Goal: Transaction & Acquisition: Download file/media

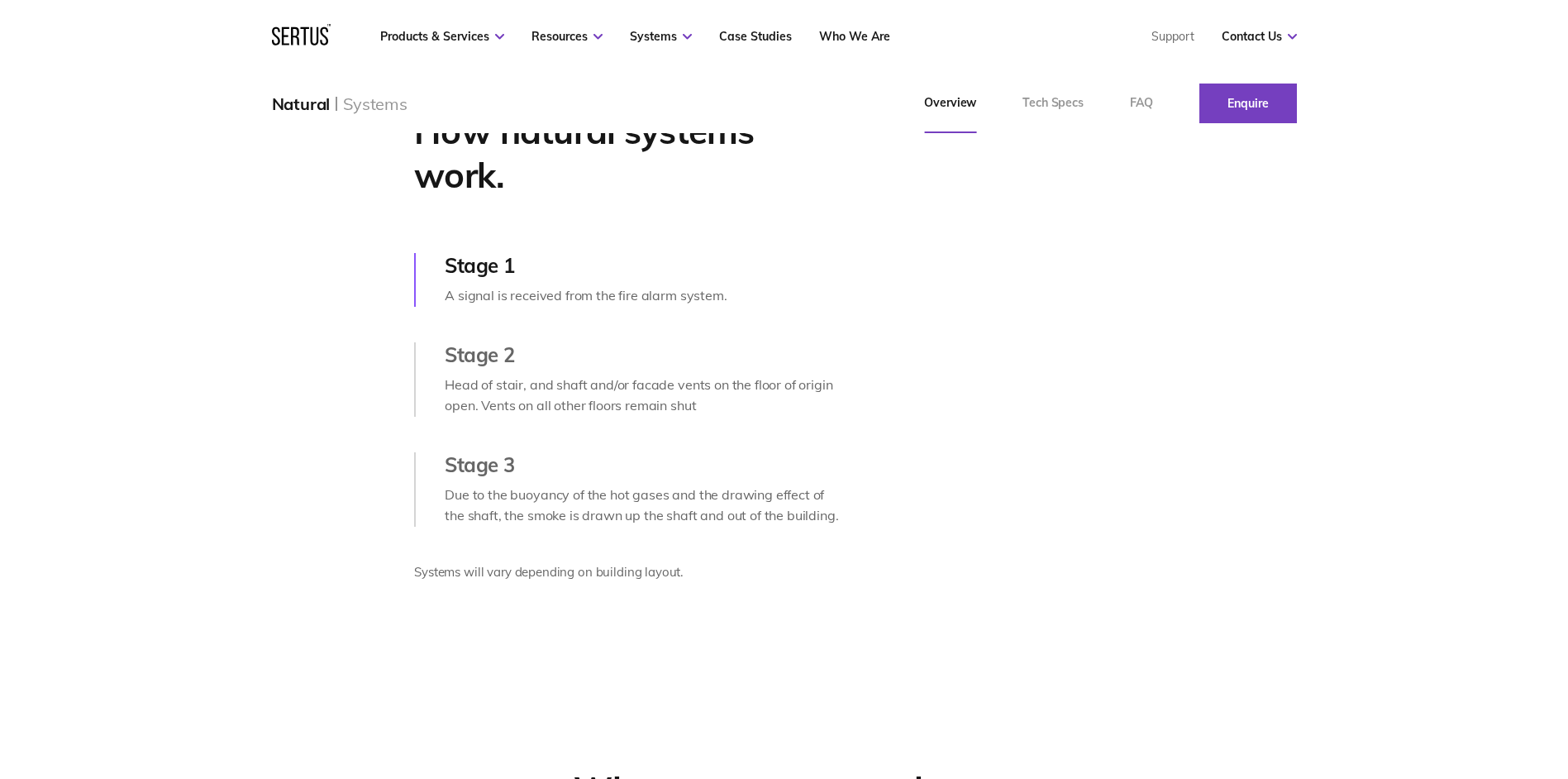
scroll to position [827, 0]
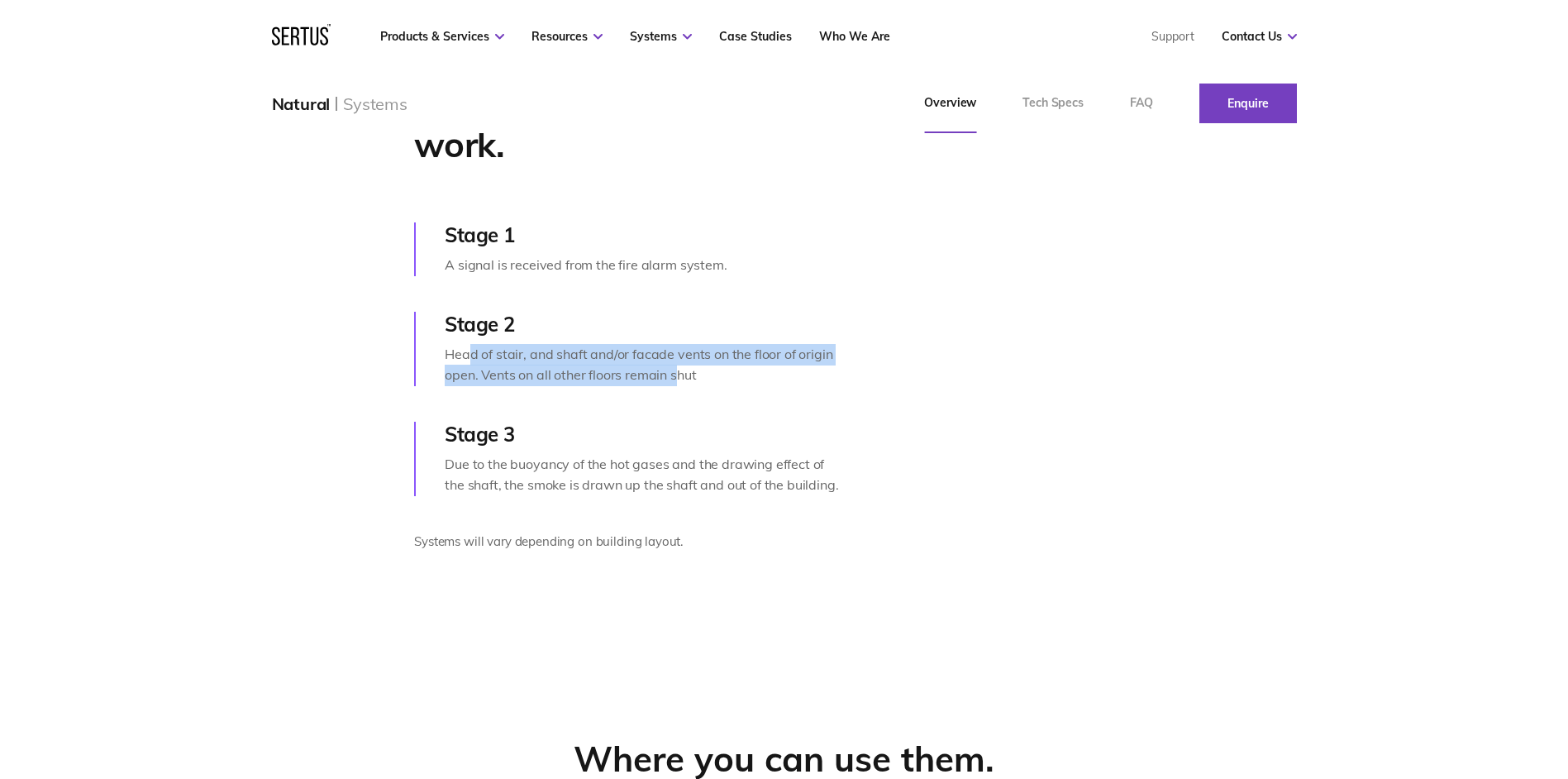
drag, startPoint x: 475, startPoint y: 384, endPoint x: 678, endPoint y: 407, distance: 204.3
click at [678, 386] on div "Head of stair, and shaft and/or facade vents on the floor of origin open. Vents…" at bounding box center [645, 365] width 399 height 42
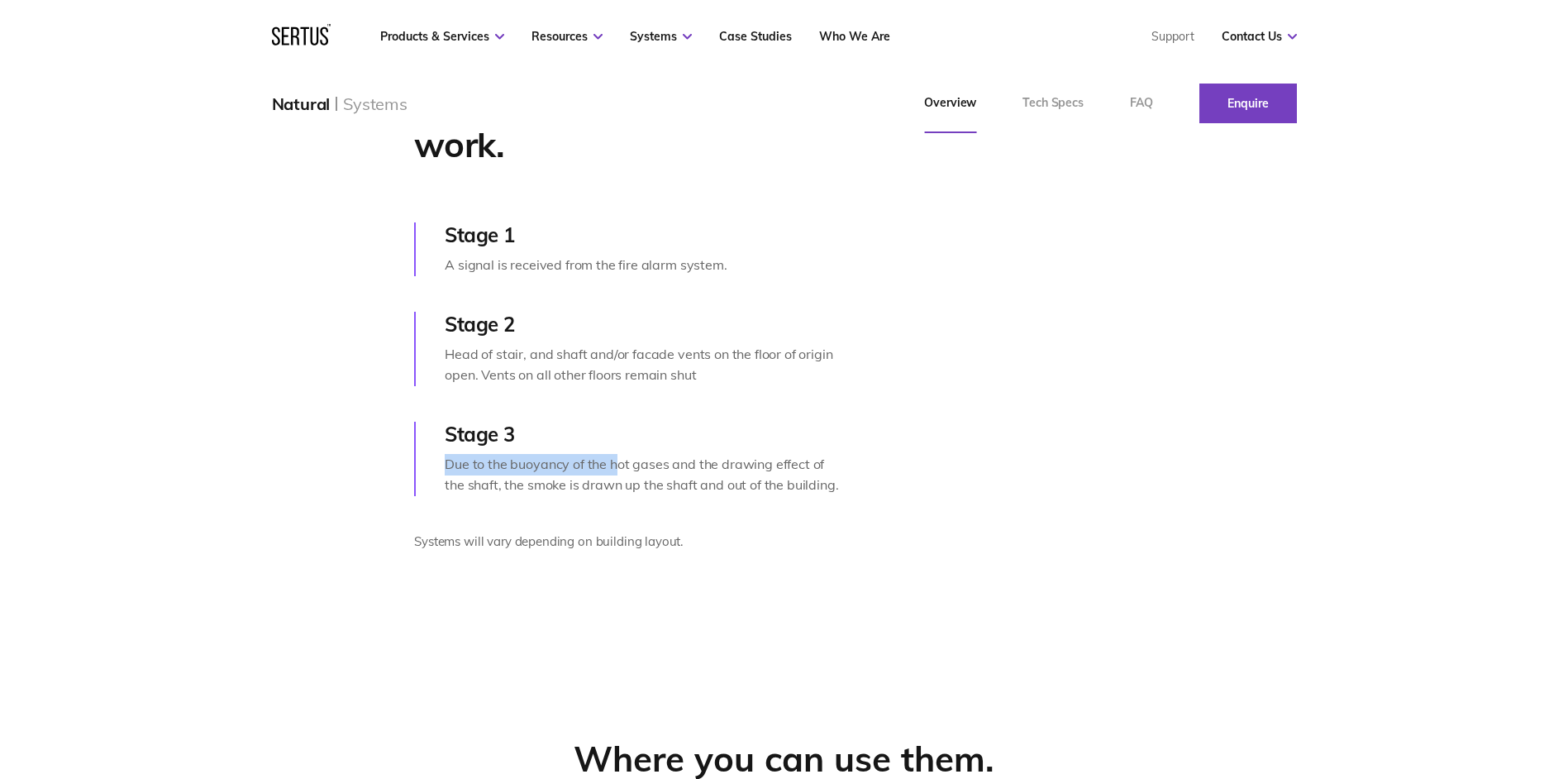
drag, startPoint x: 450, startPoint y: 487, endPoint x: 618, endPoint y: 481, distance: 168.1
click at [618, 481] on div "Stage 3 Due to the buoyancy of the hot gases and the drawing effect of the shaf…" at bounding box center [629, 458] width 430 height 74
drag, startPoint x: 618, startPoint y: 481, endPoint x: 492, endPoint y: 510, distance: 129.3
click at [492, 497] on div "Due to the buoyancy of the hot gases and the drawing effect of the shaft, the s…" at bounding box center [645, 475] width 399 height 42
drag, startPoint x: 484, startPoint y: 515, endPoint x: 557, endPoint y: 515, distance: 73.0
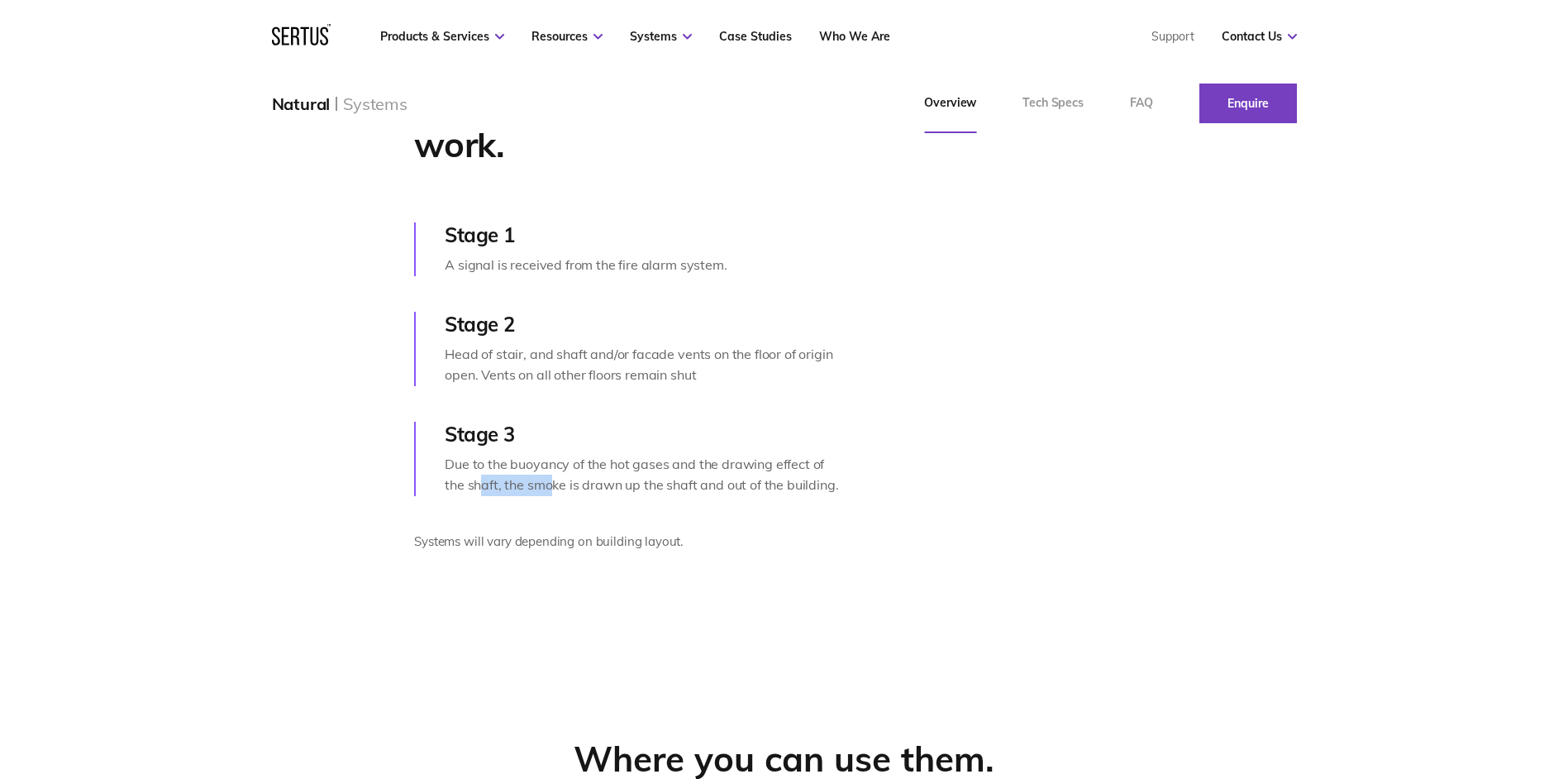
click at [557, 497] on div "Due to the buoyancy of the hot gases and the drawing effect of the shaft, the s…" at bounding box center [645, 475] width 399 height 42
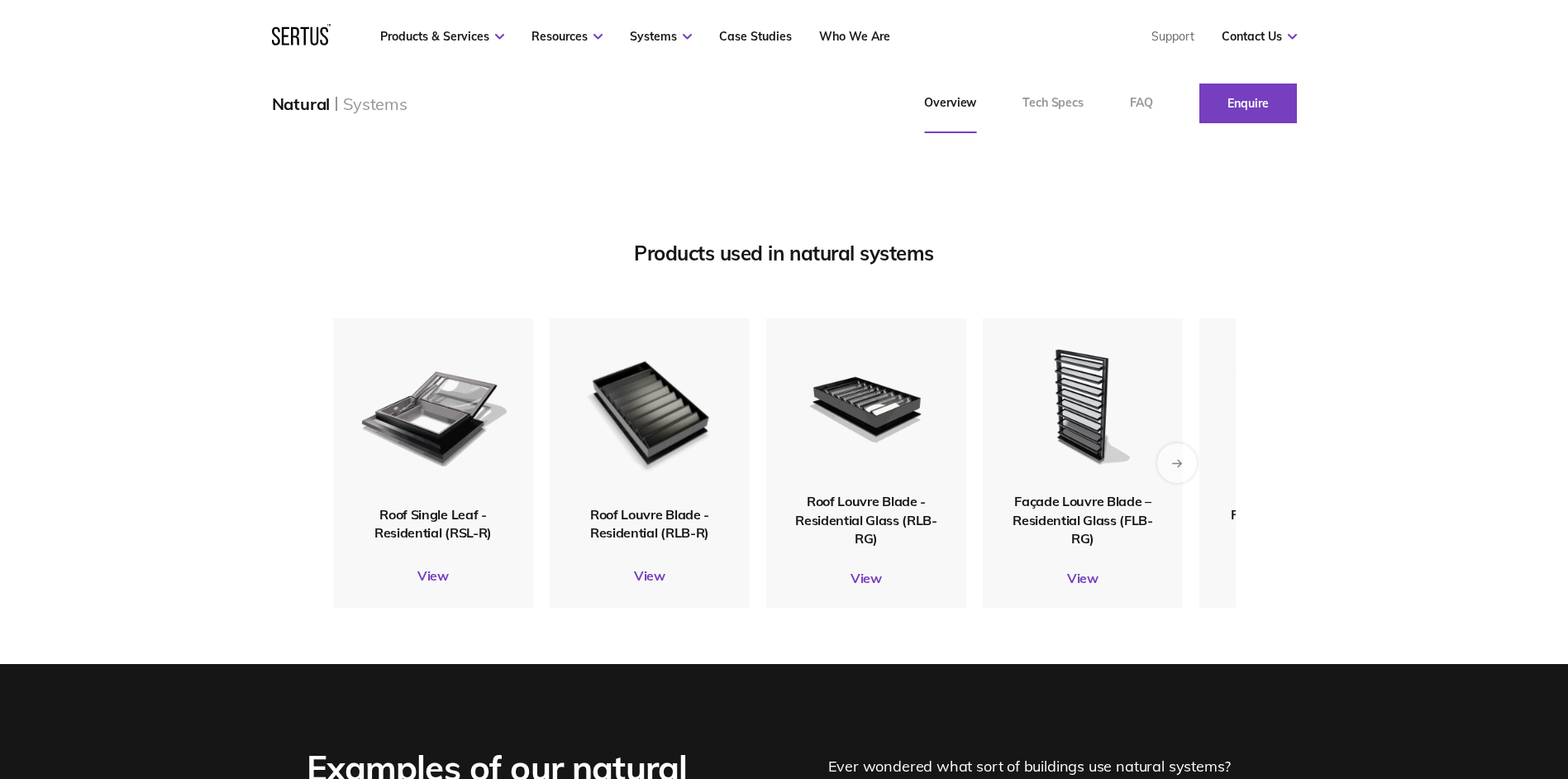
scroll to position [2067, 0]
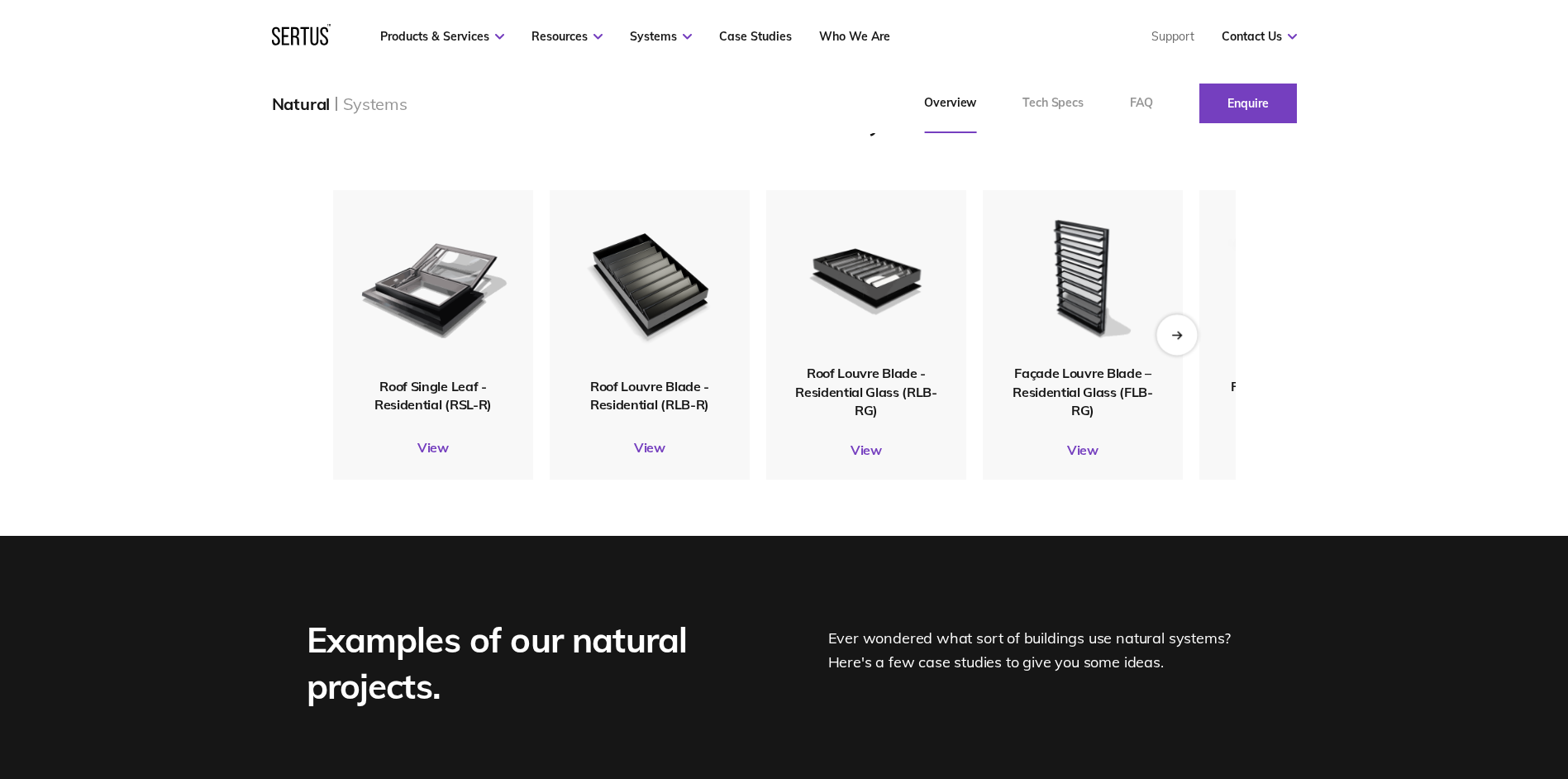
click at [1183, 355] on div "Next slide" at bounding box center [1176, 334] width 41 height 41
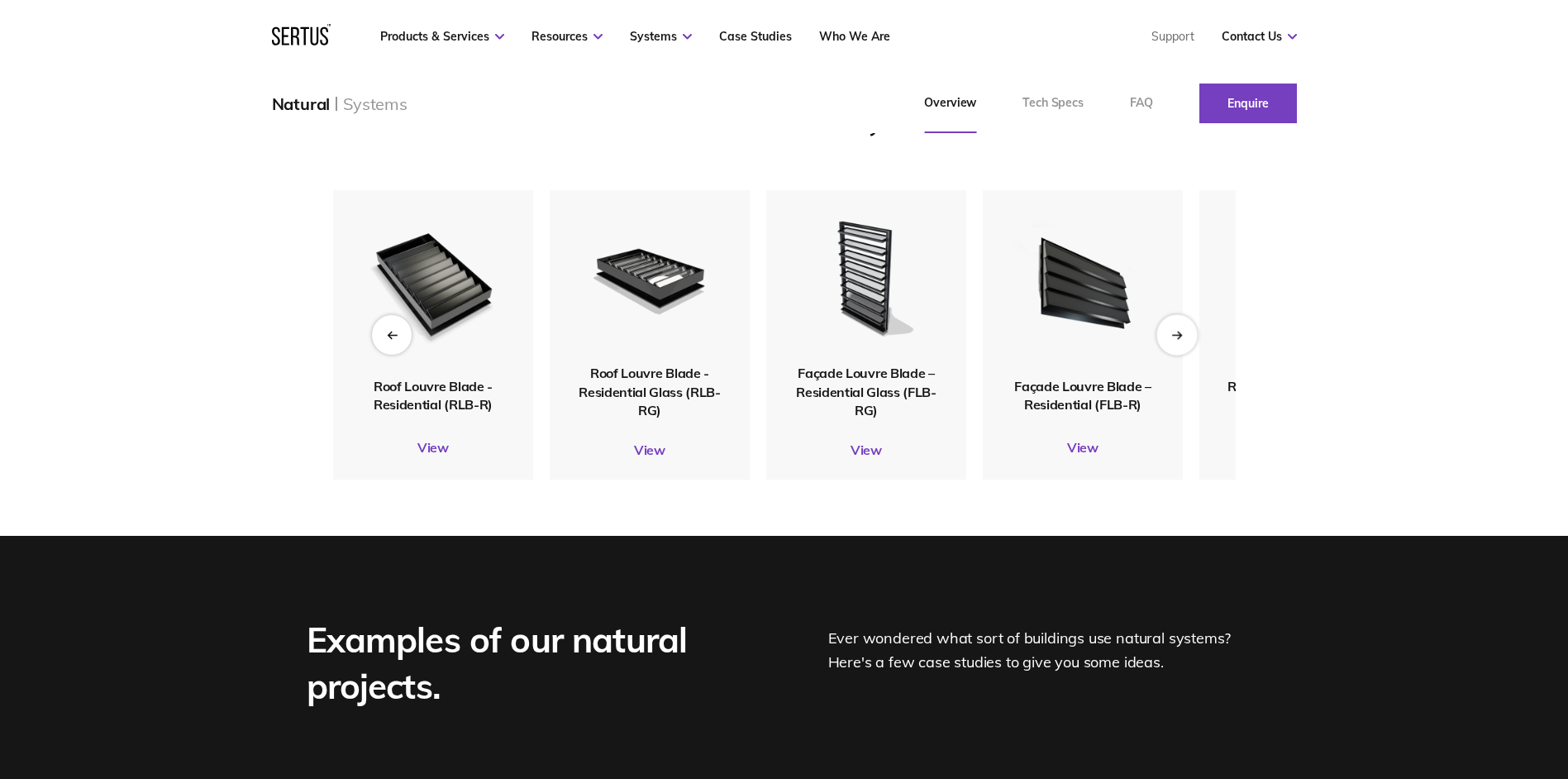
click at [1183, 355] on div "Next slide" at bounding box center [1176, 334] width 41 height 41
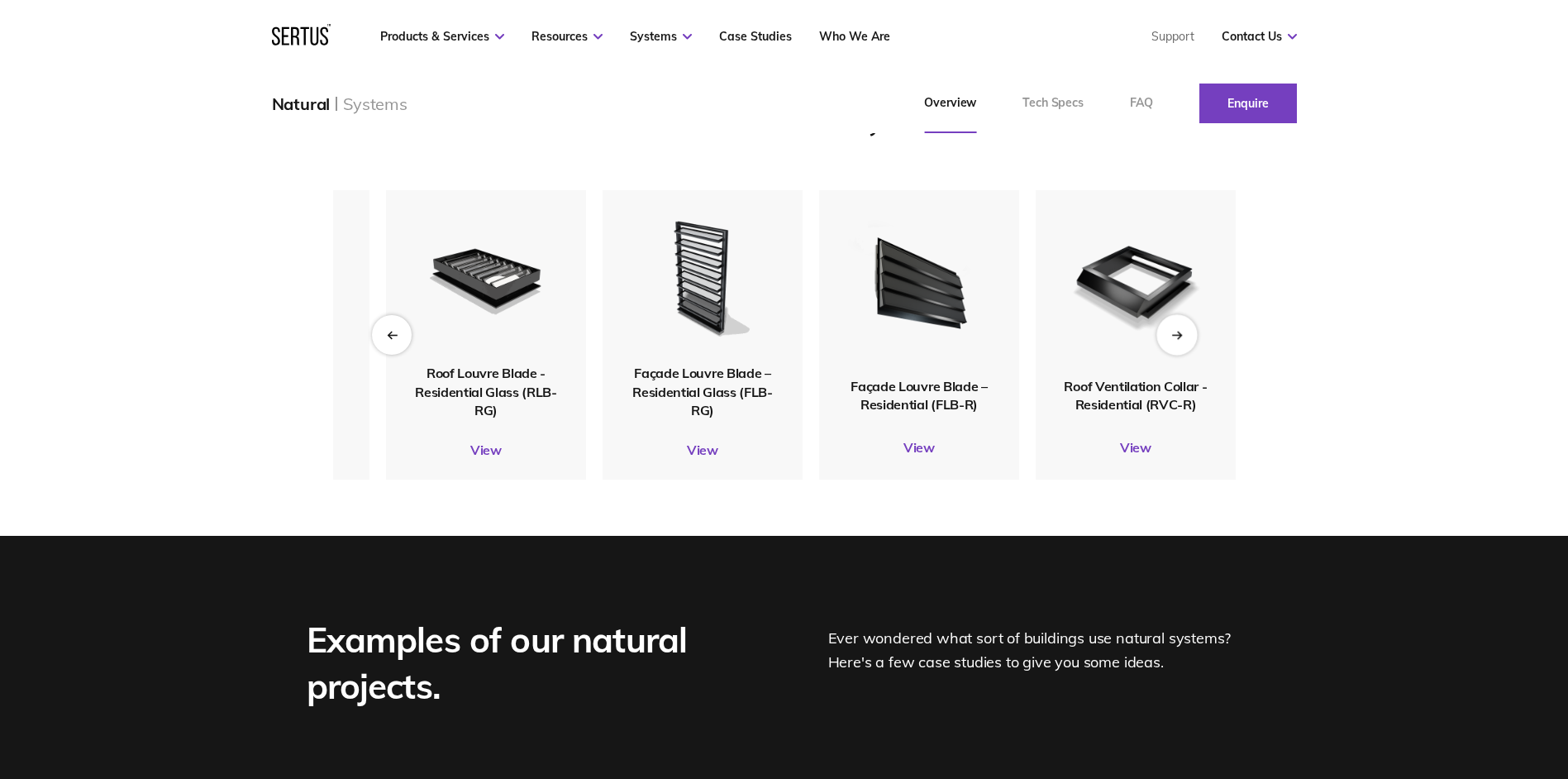
click at [1183, 355] on div "Next slide" at bounding box center [1176, 334] width 41 height 41
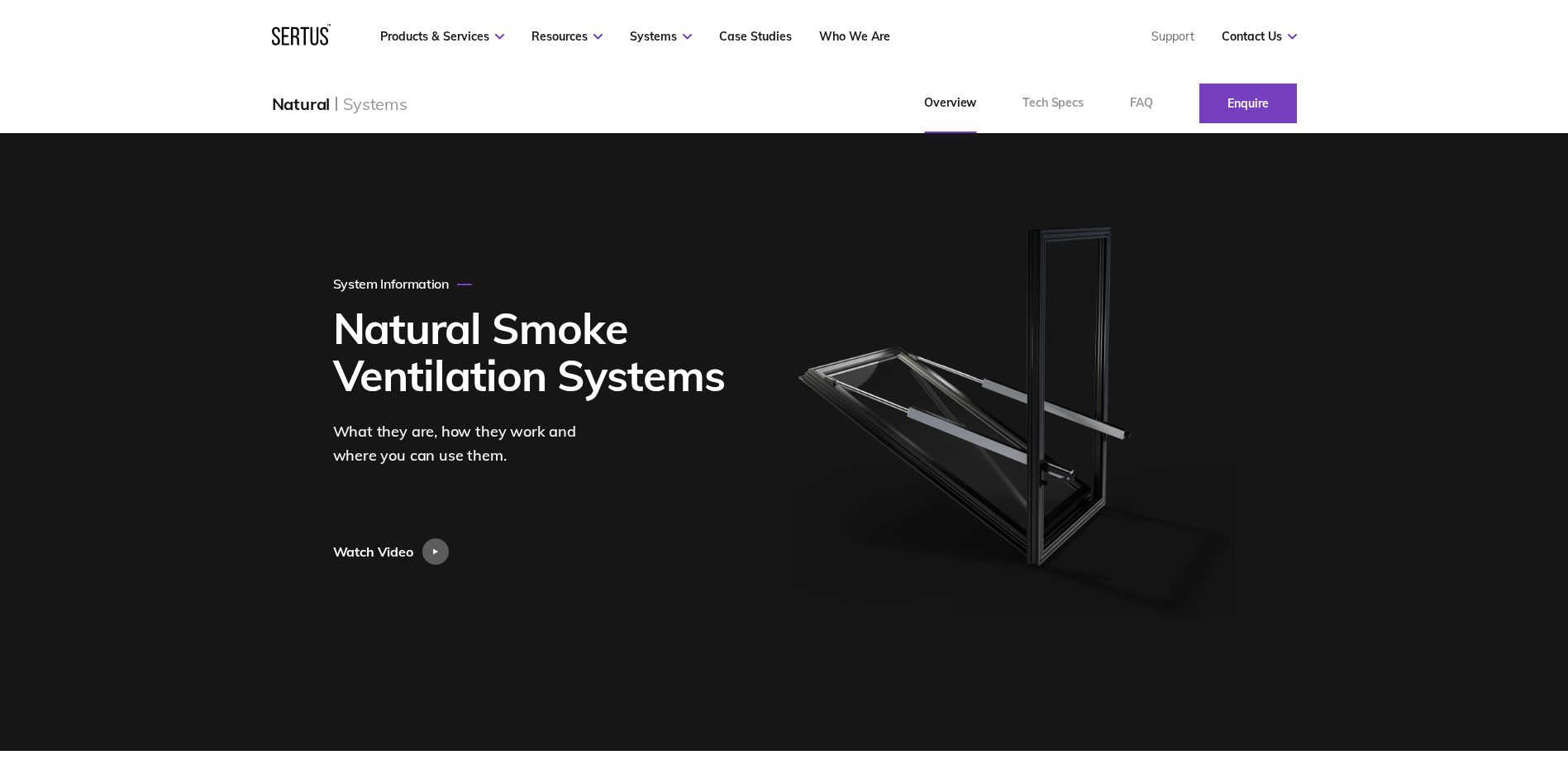
scroll to position [0, 0]
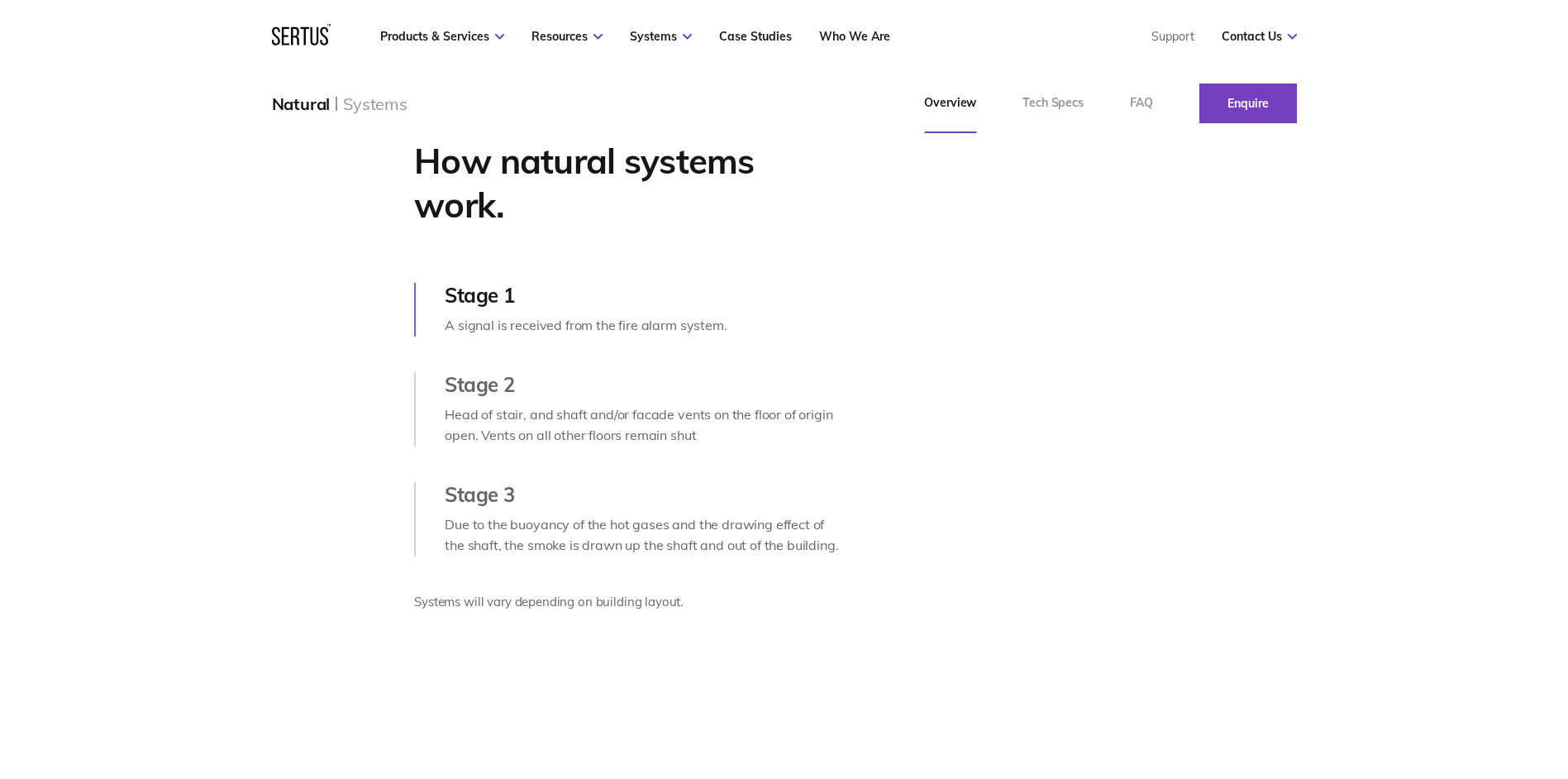
scroll to position [827, 0]
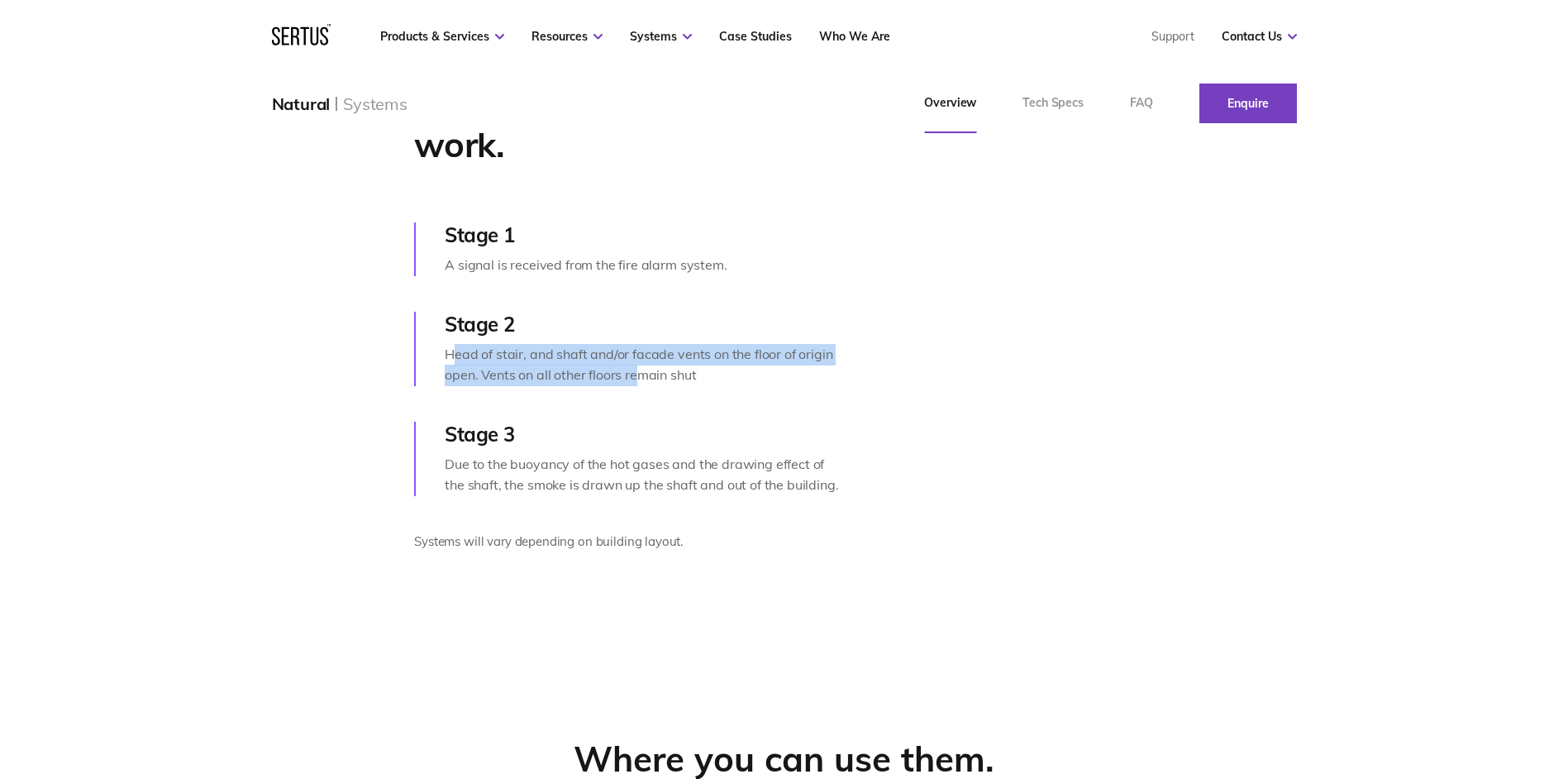
drag, startPoint x: 491, startPoint y: 385, endPoint x: 642, endPoint y: 414, distance: 153.8
click at [642, 386] on div "Head of stair, and shaft and/or facade vents on the floor of origin open. Vents…" at bounding box center [645, 365] width 399 height 42
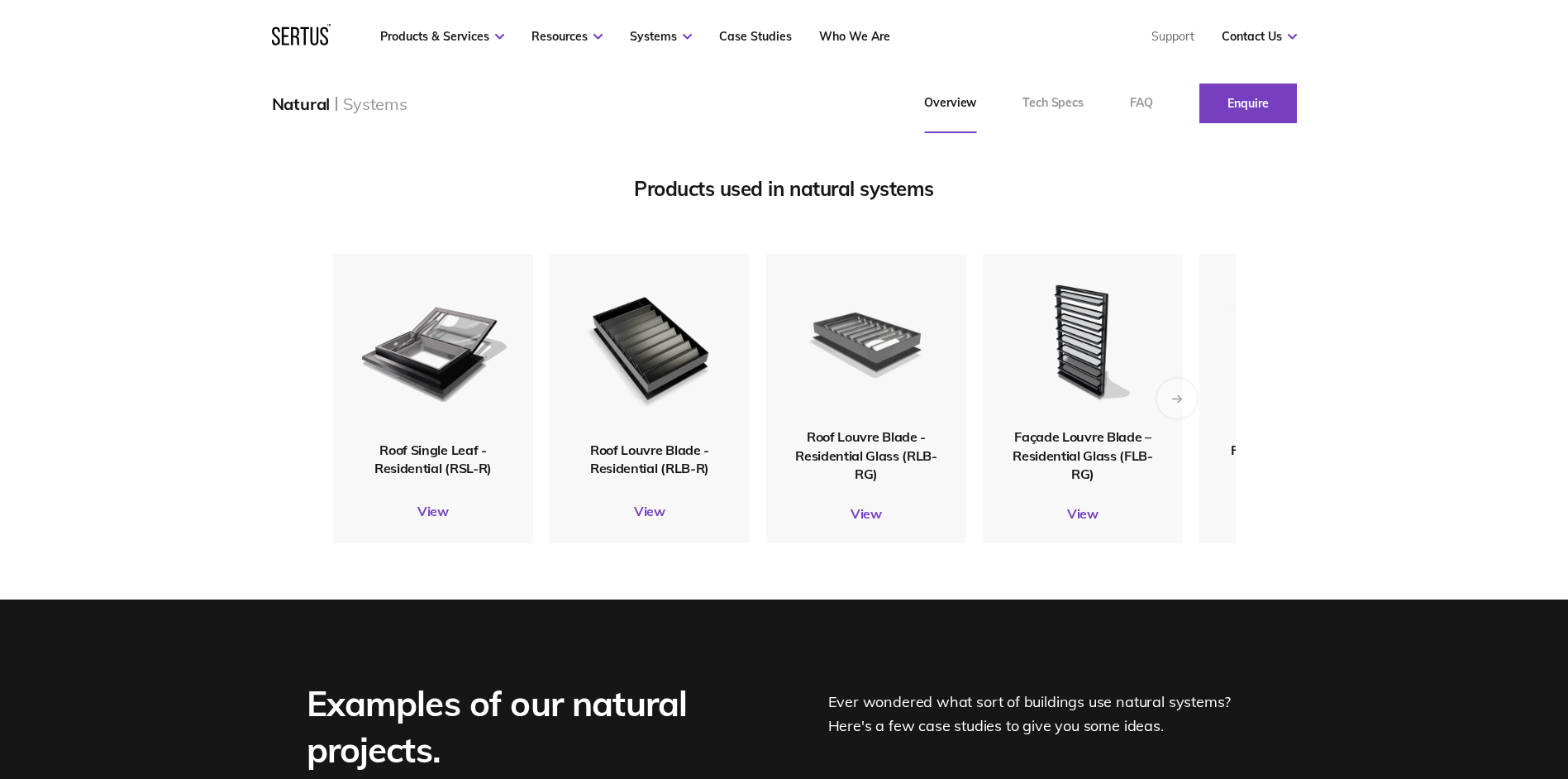
scroll to position [2182, 0]
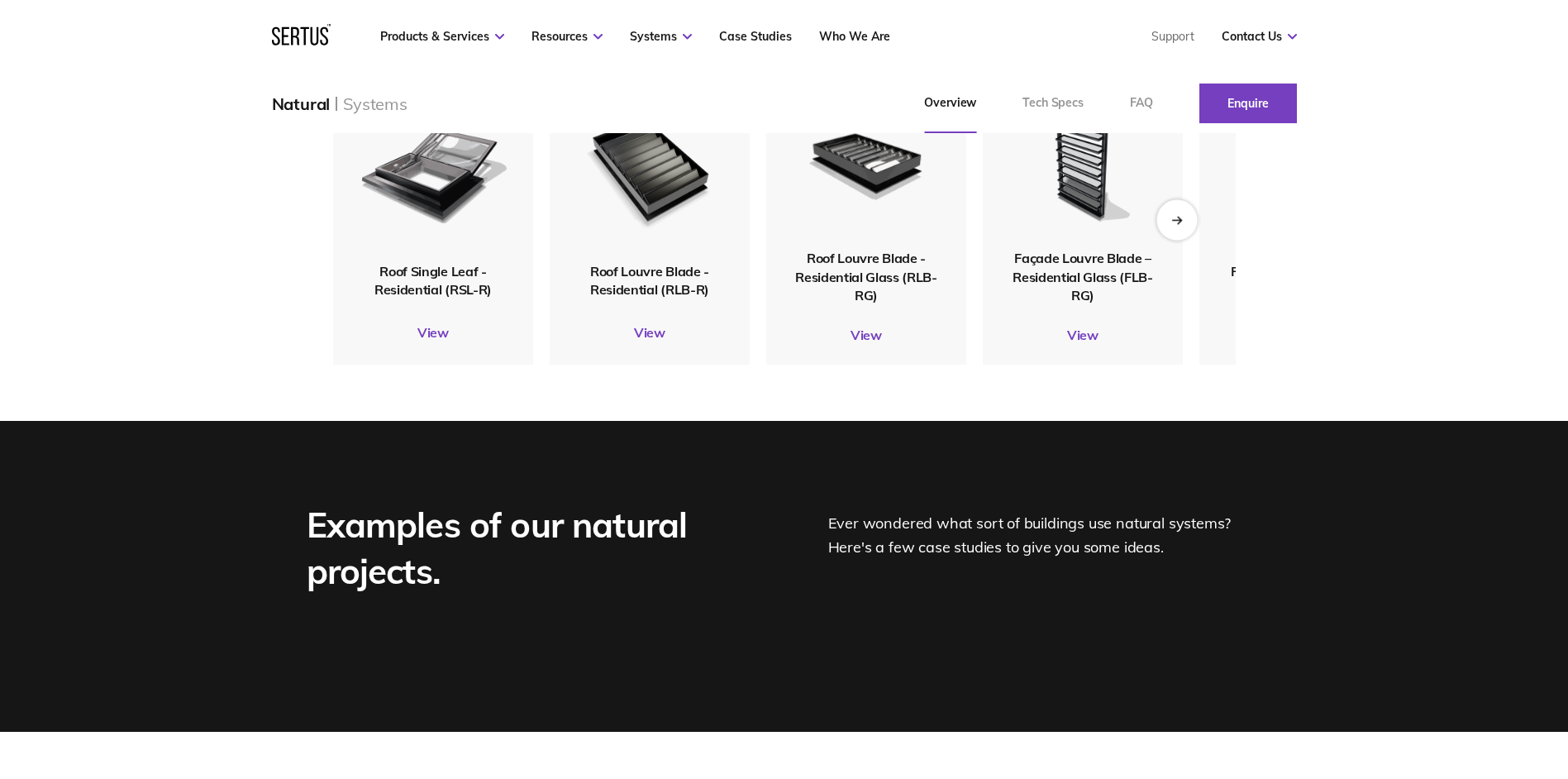
click at [1180, 224] on icon "Next slide" at bounding box center [1176, 220] width 10 height 10
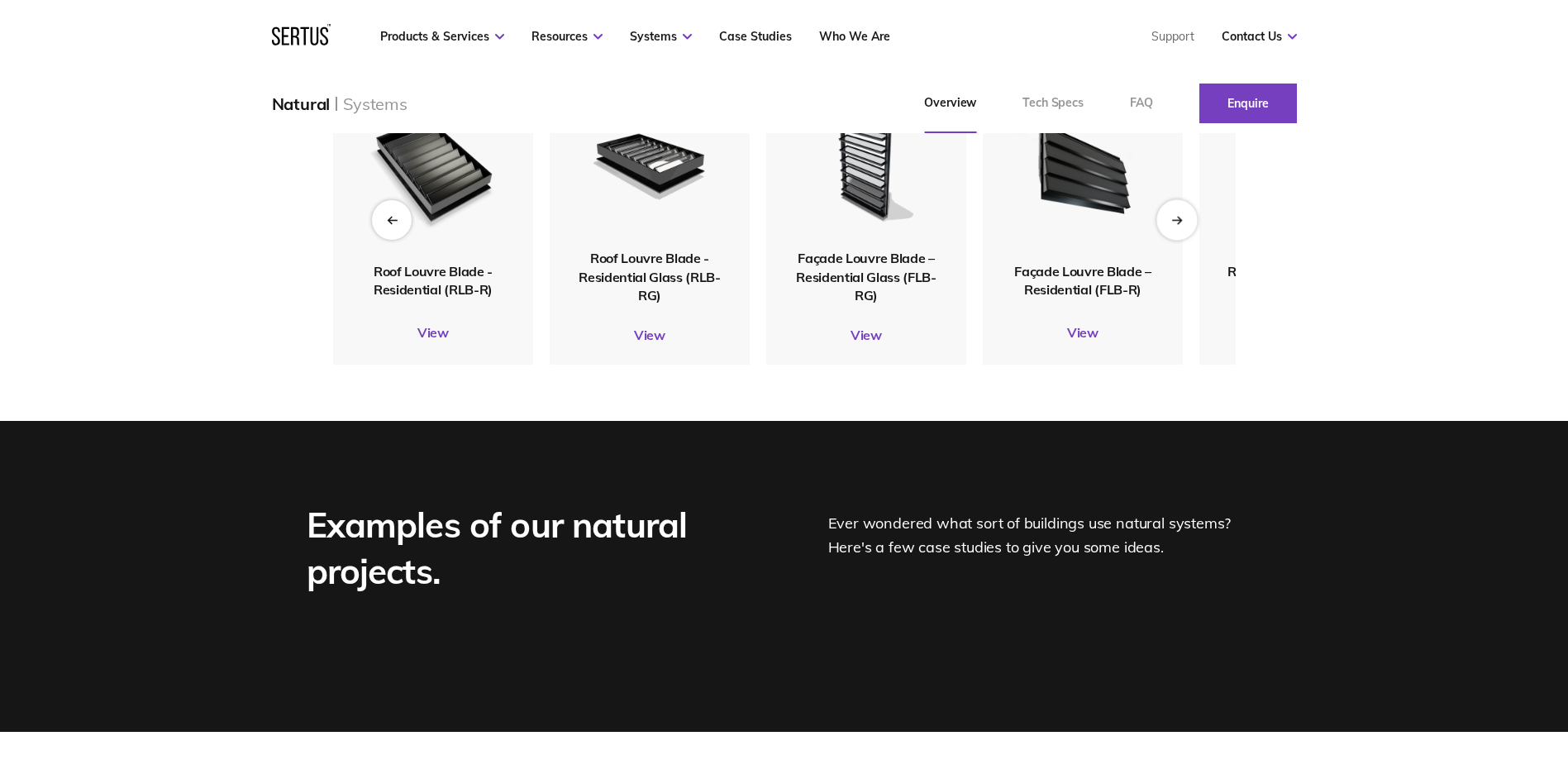
click at [1180, 224] on icon "Next slide" at bounding box center [1176, 220] width 10 height 10
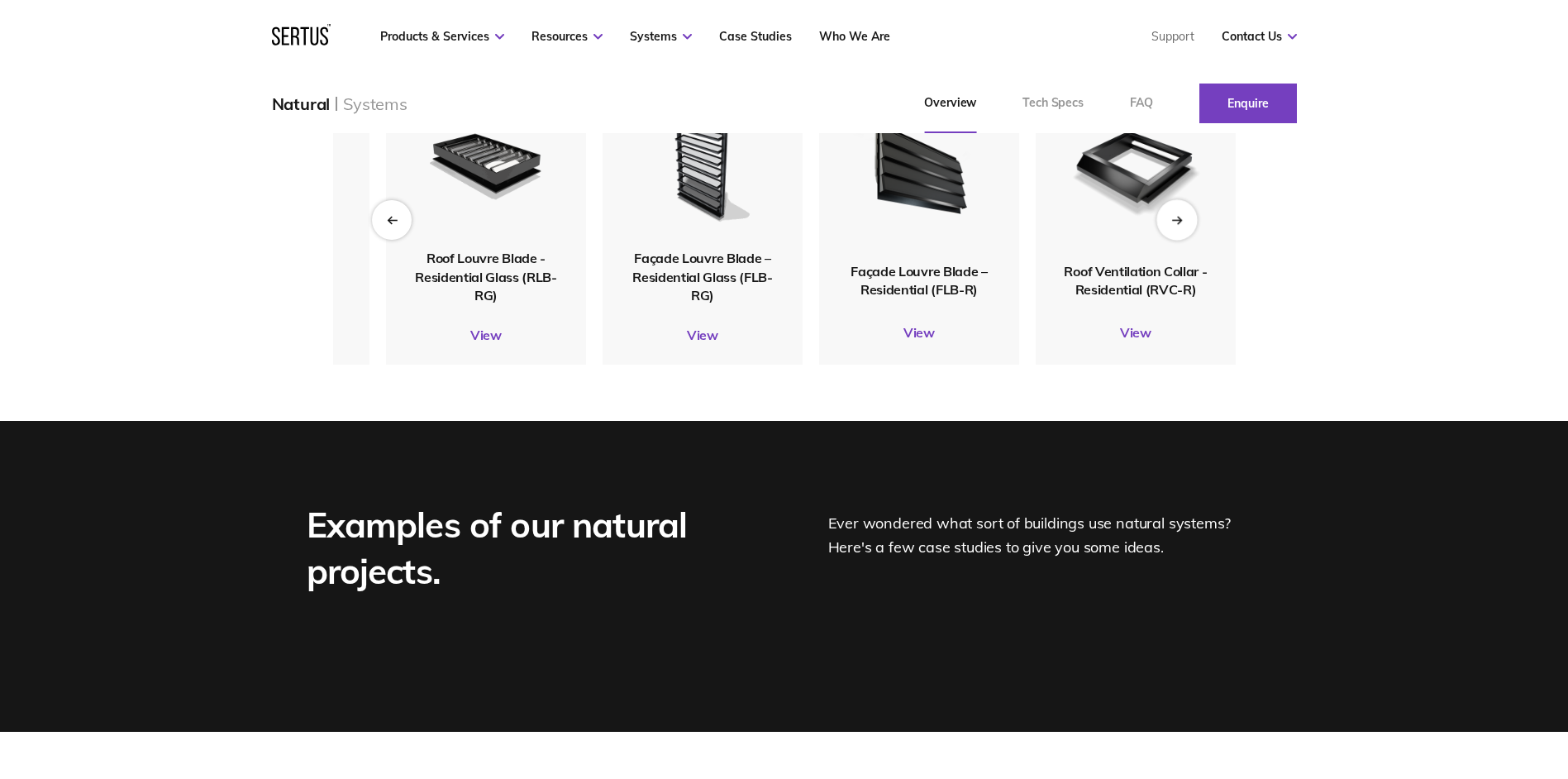
click at [1180, 224] on icon "Next slide" at bounding box center [1176, 220] width 10 height 10
click at [389, 224] on icon "Previous slide" at bounding box center [389, 220] width 3 height 7
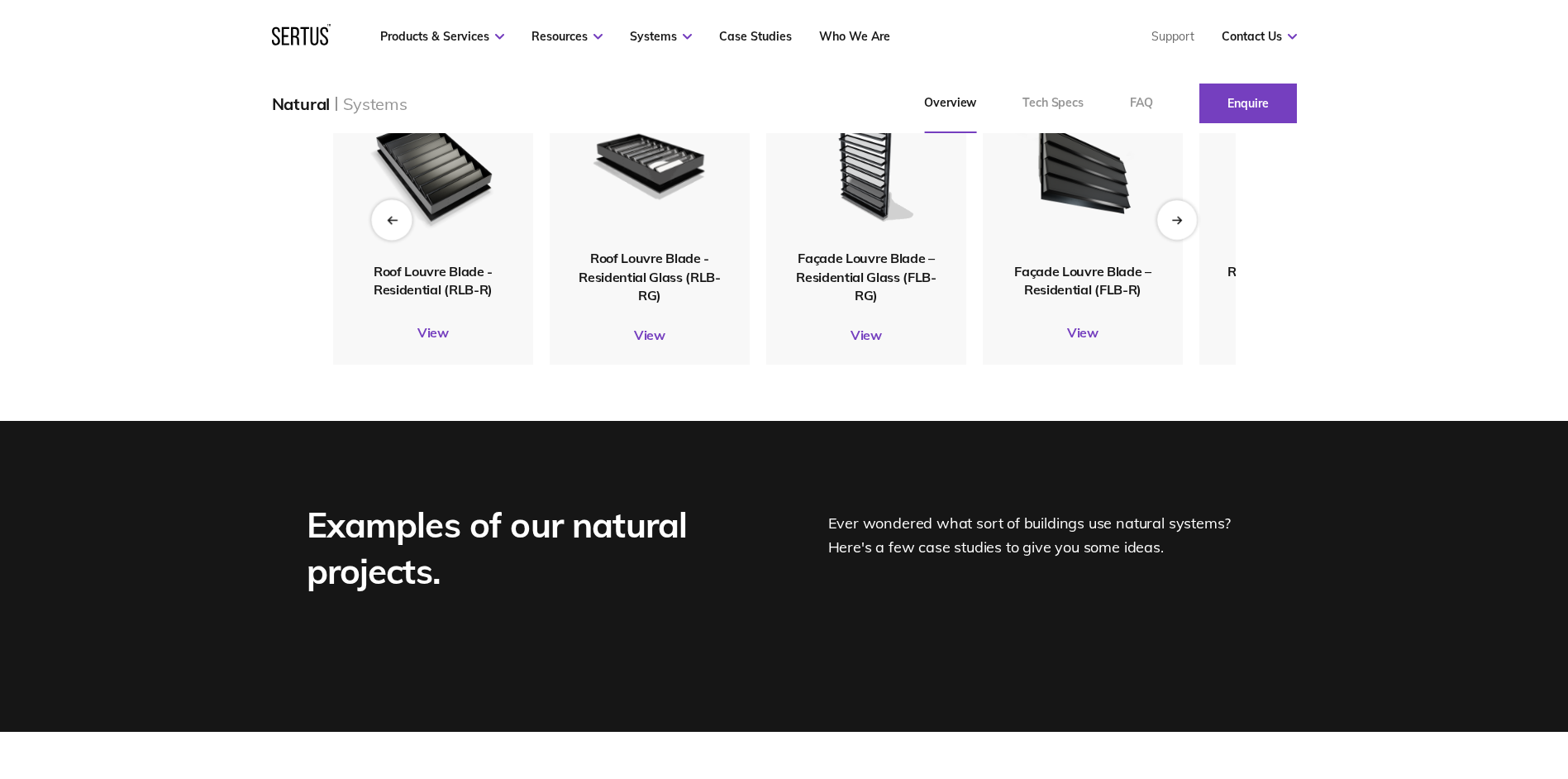
click at [389, 224] on icon "Previous slide" at bounding box center [389, 220] width 3 height 7
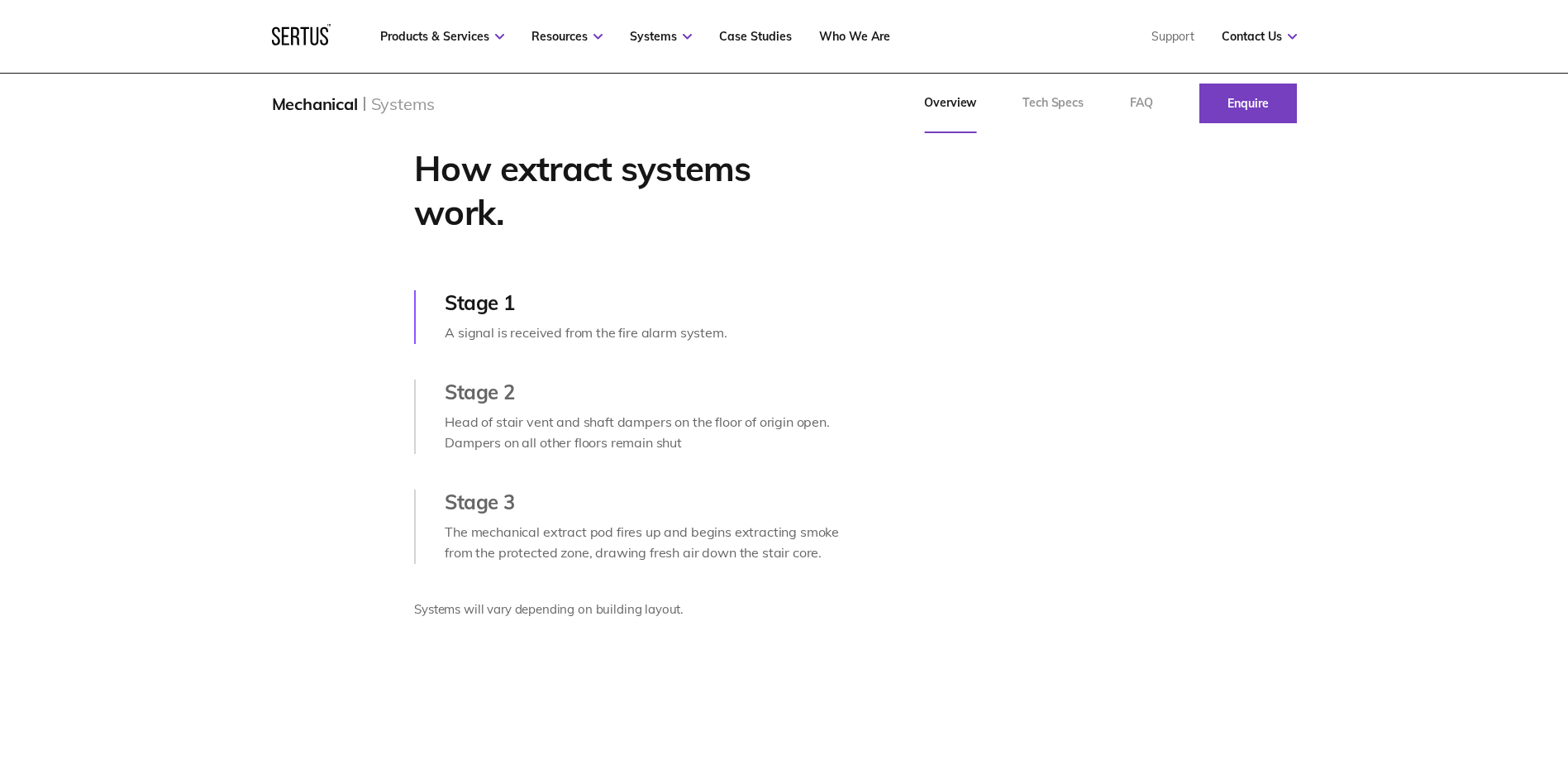
scroll to position [744, 0]
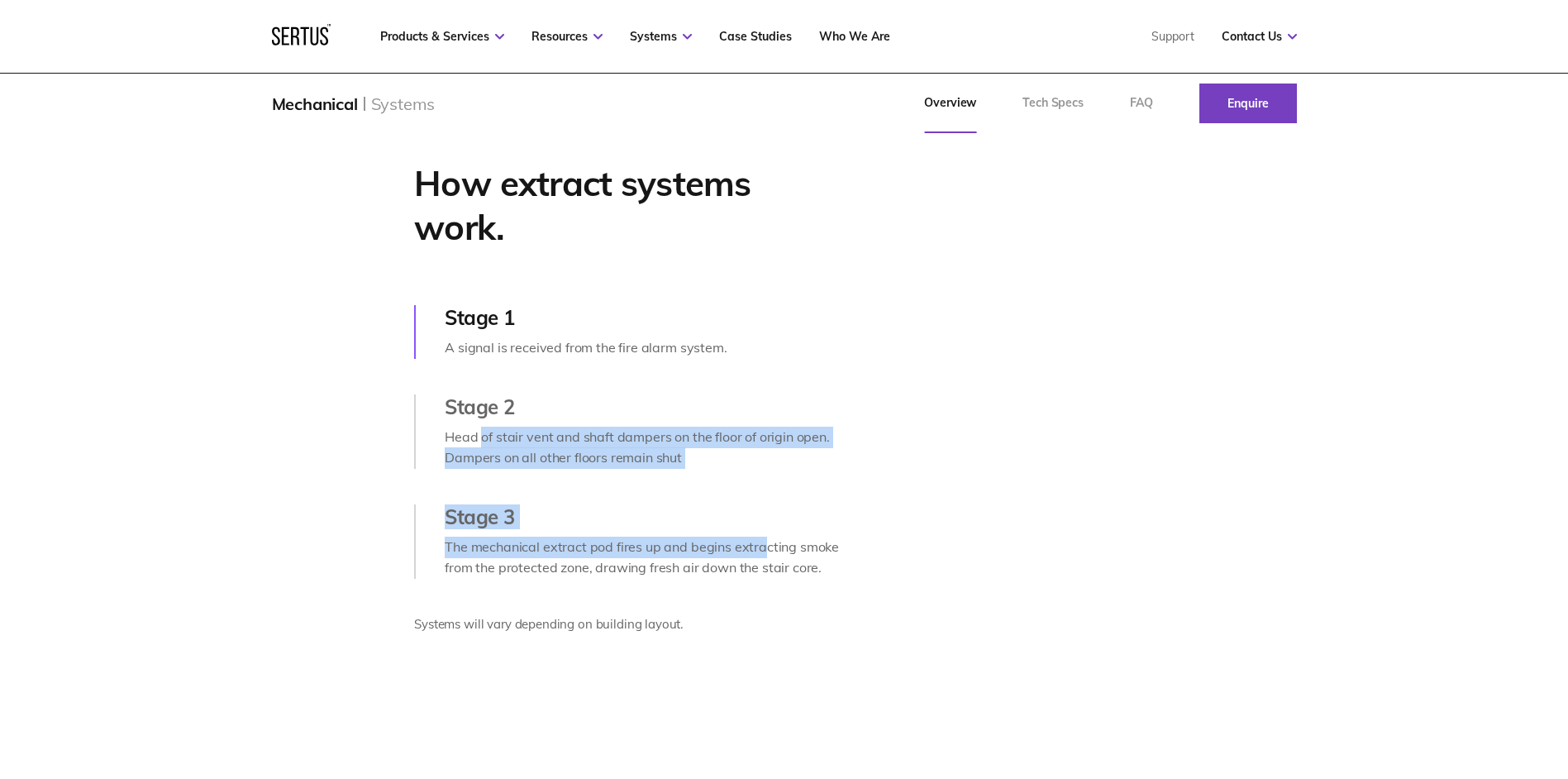
drag, startPoint x: 483, startPoint y: 472, endPoint x: 761, endPoint y: 584, distance: 299.7
click at [761, 584] on div "How extract systems work. Stage 1 A signal is received from the fire alarm syst…" at bounding box center [629, 408] width 430 height 493
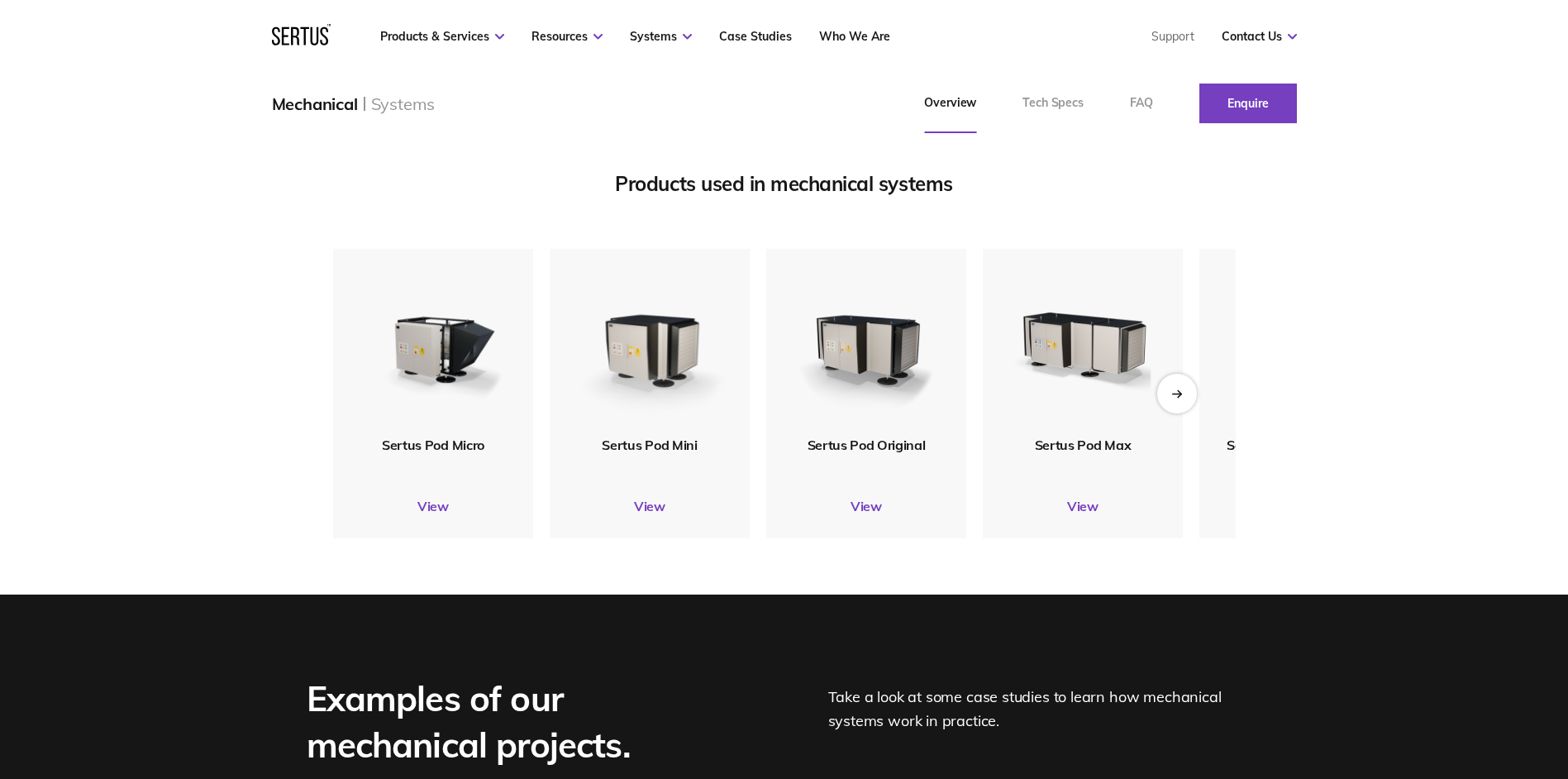
scroll to position [2067, 0]
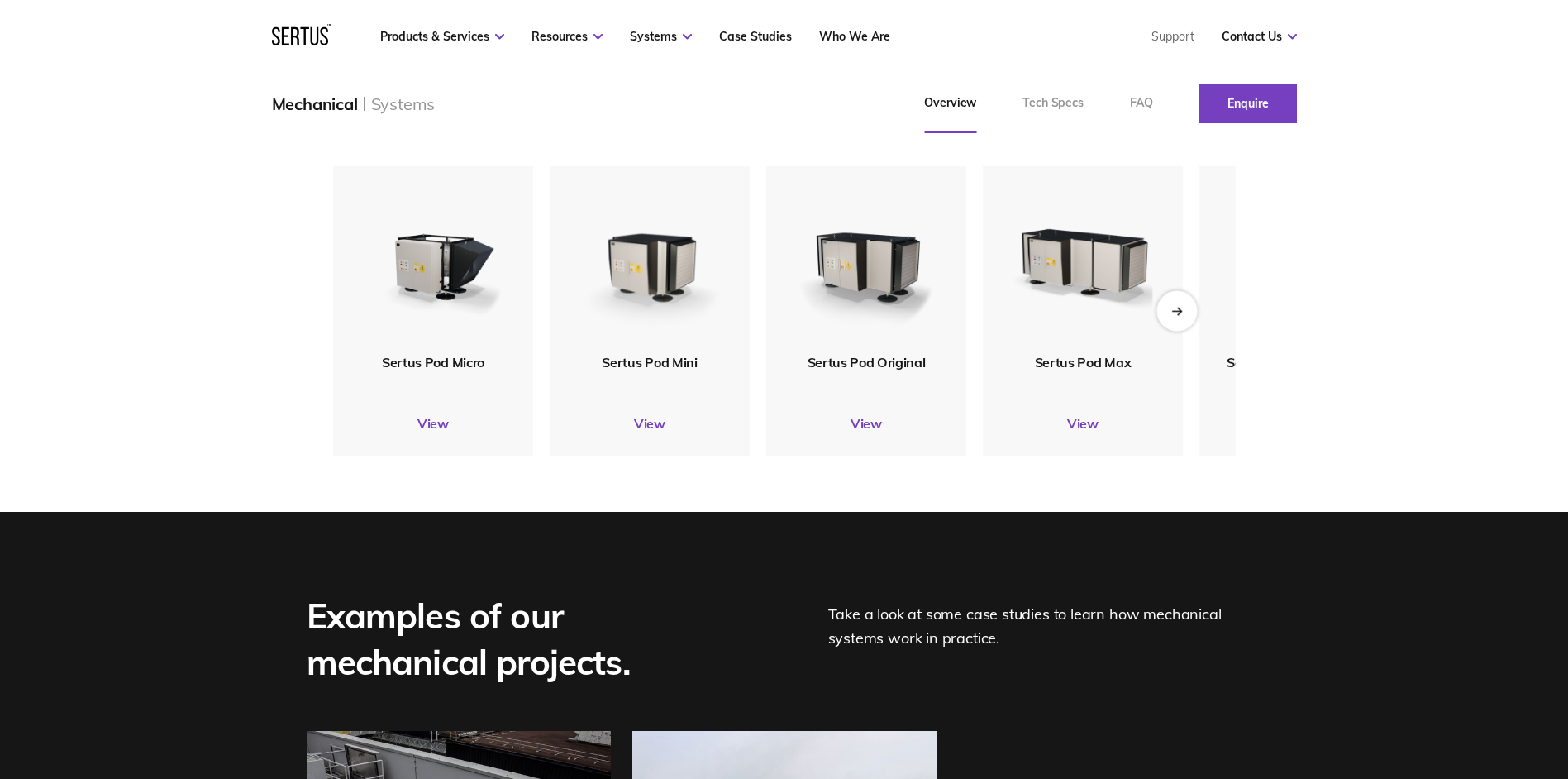
click at [1180, 331] on div "Next slide" at bounding box center [1176, 310] width 41 height 41
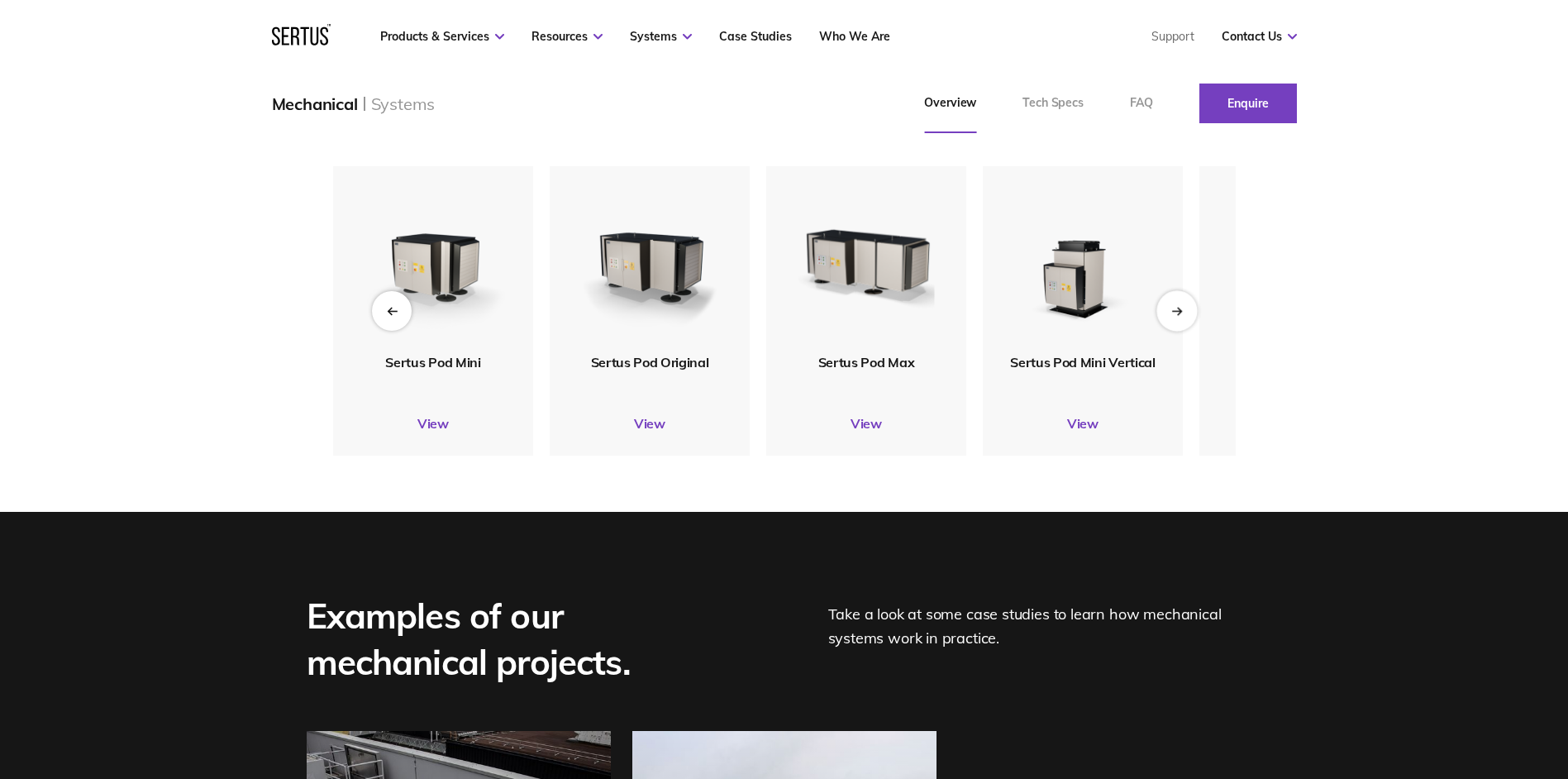
click at [1180, 331] on div "Next slide" at bounding box center [1176, 310] width 41 height 41
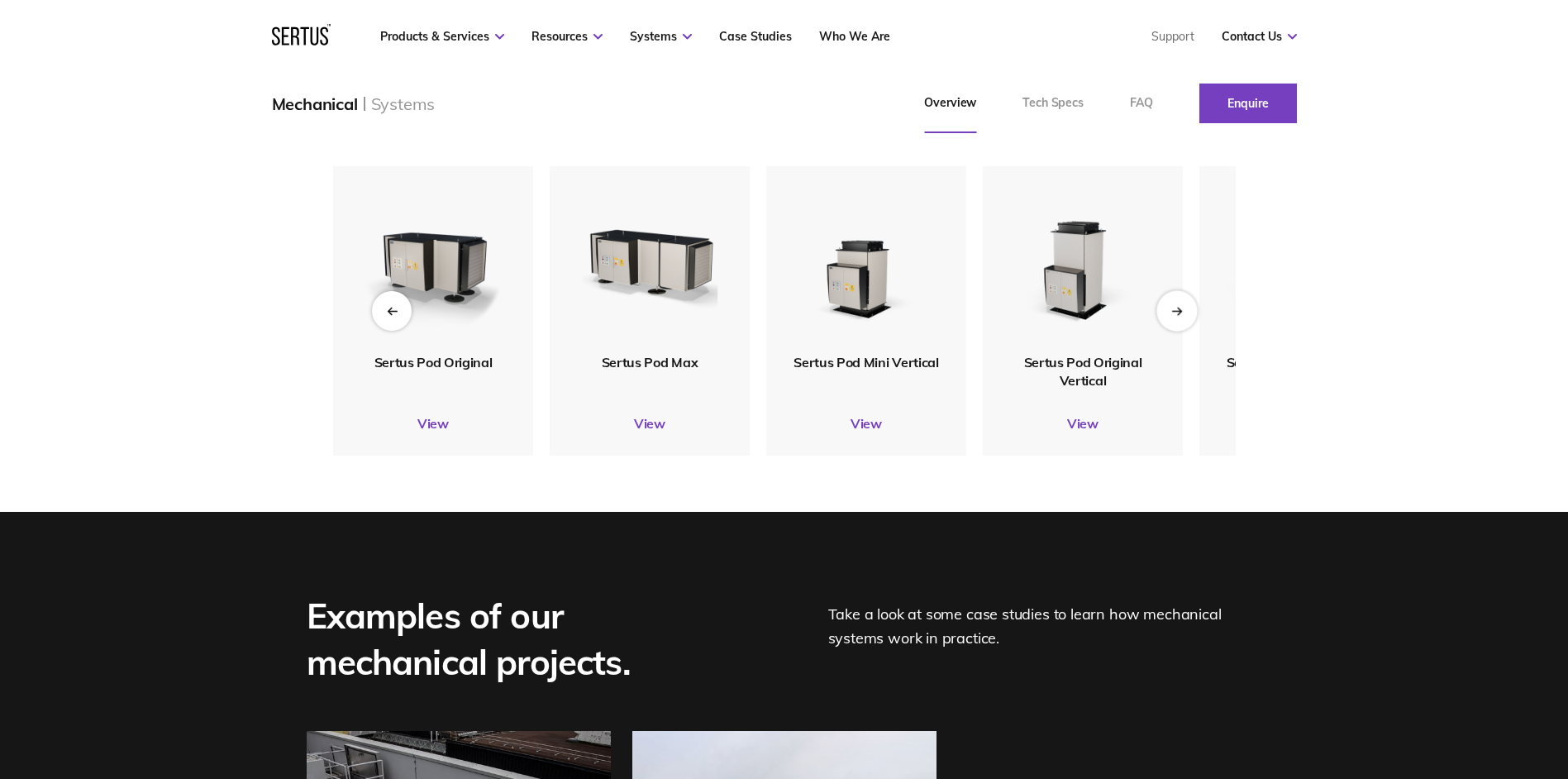
click at [1180, 331] on div "Next slide" at bounding box center [1176, 310] width 41 height 41
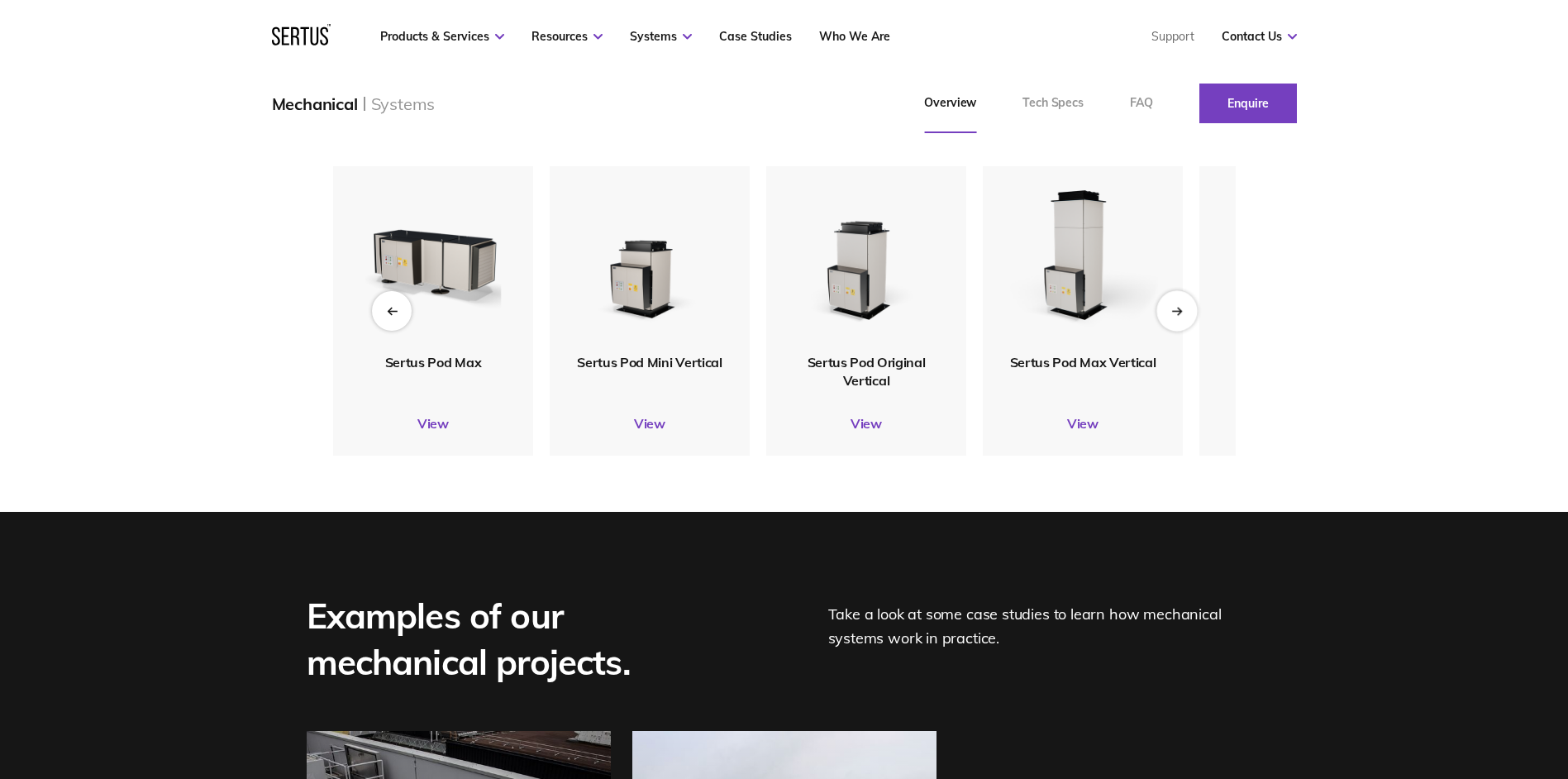
click at [1180, 331] on div "Next slide" at bounding box center [1176, 310] width 41 height 41
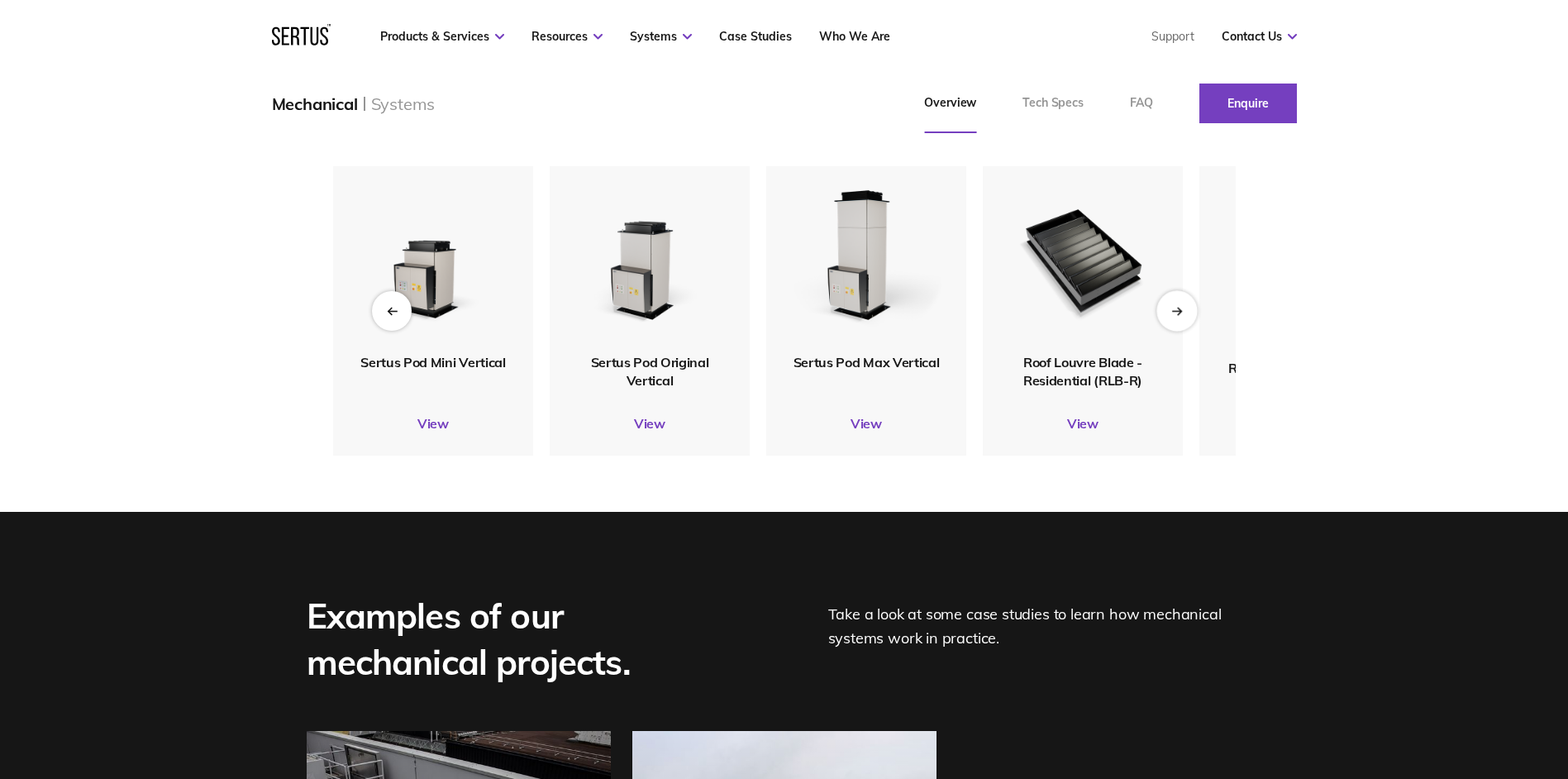
click at [1180, 331] on div "Next slide" at bounding box center [1176, 310] width 41 height 41
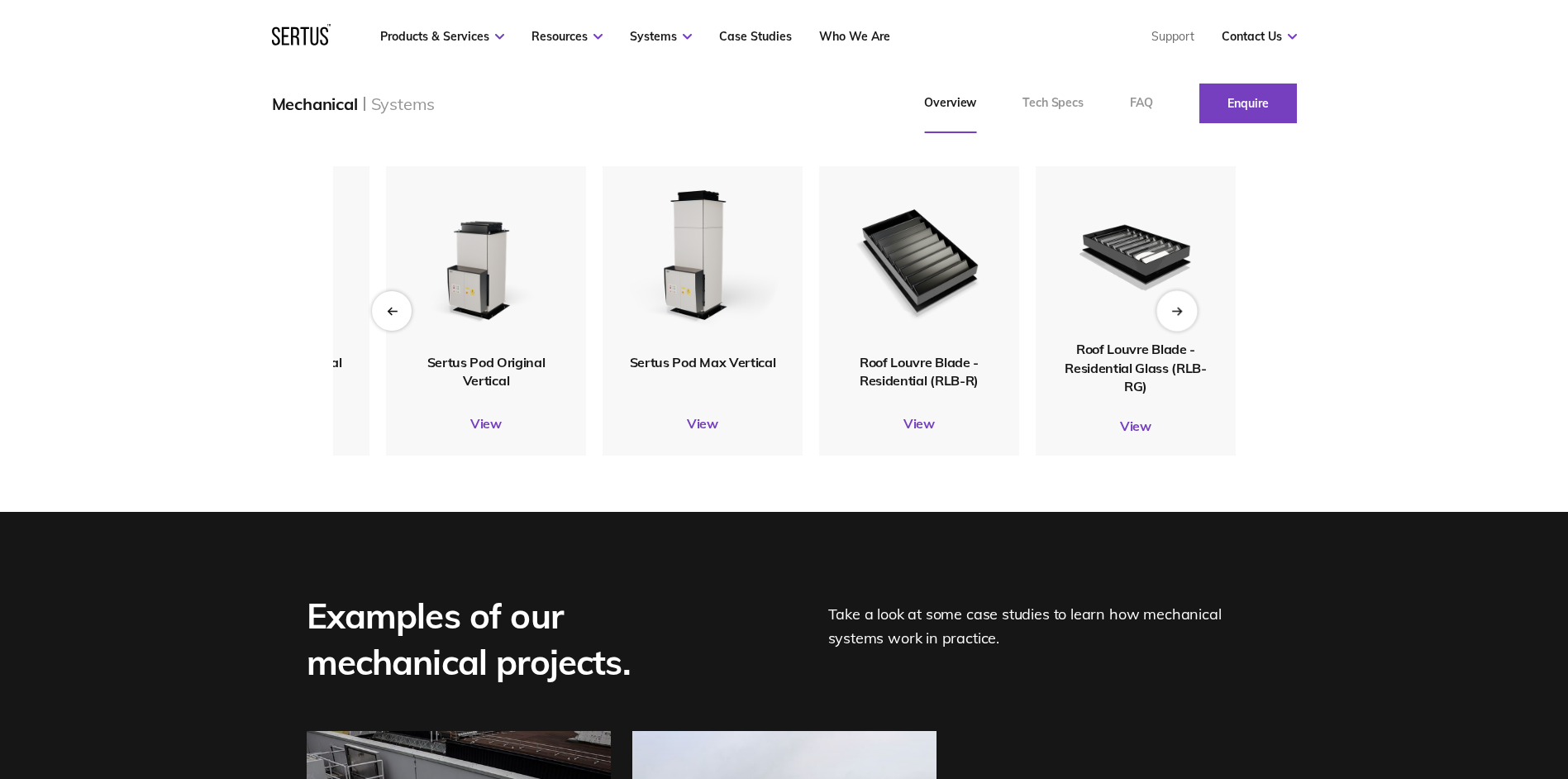
click at [1180, 331] on div "Next slide" at bounding box center [1176, 310] width 41 height 41
click at [396, 315] on icon "Previous slide" at bounding box center [391, 311] width 10 height 10
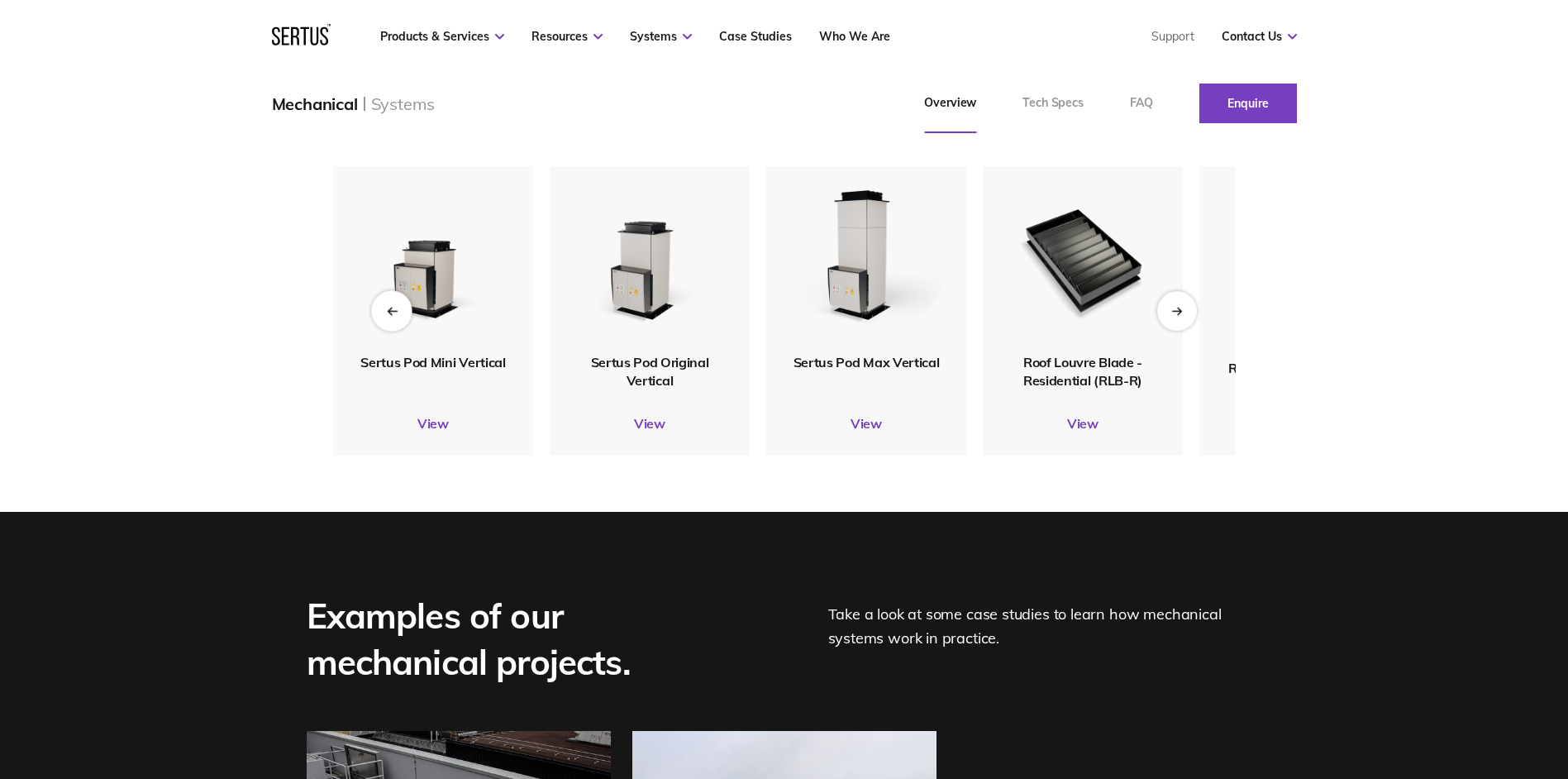
click at [396, 315] on icon "Previous slide" at bounding box center [391, 311] width 10 height 10
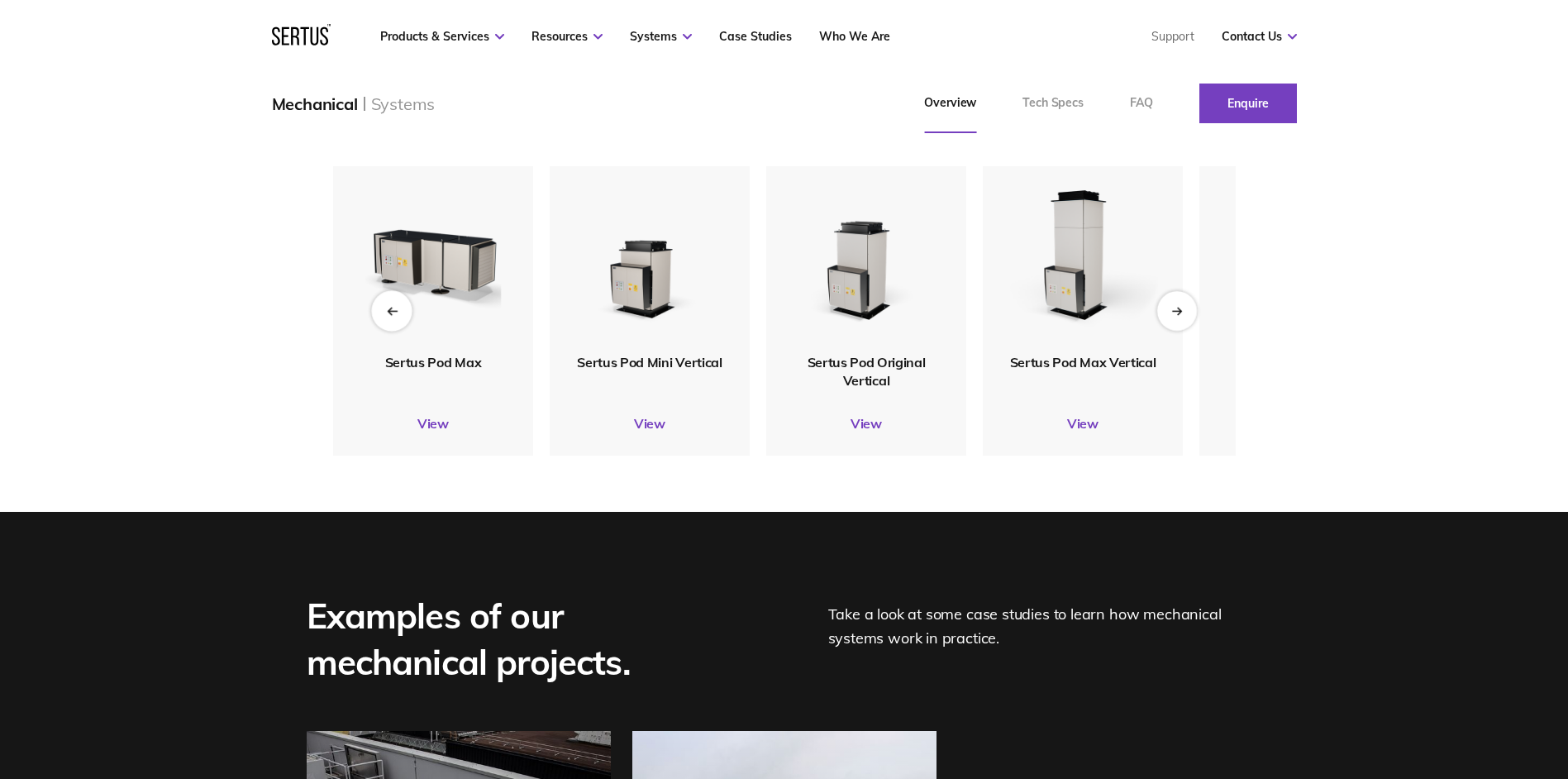
click at [396, 315] on icon "Previous slide" at bounding box center [391, 311] width 10 height 10
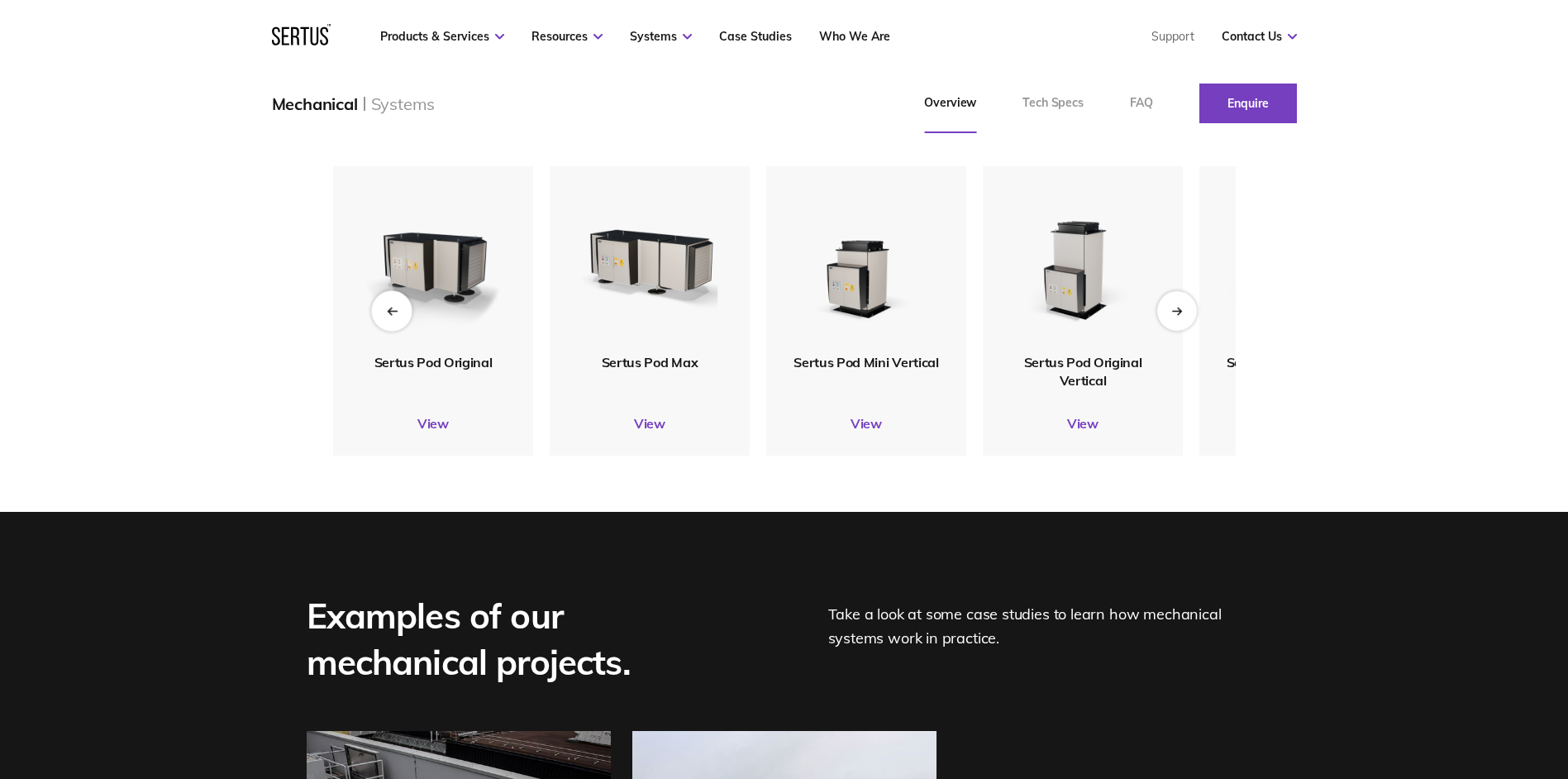
click at [396, 315] on icon "Previous slide" at bounding box center [391, 311] width 10 height 10
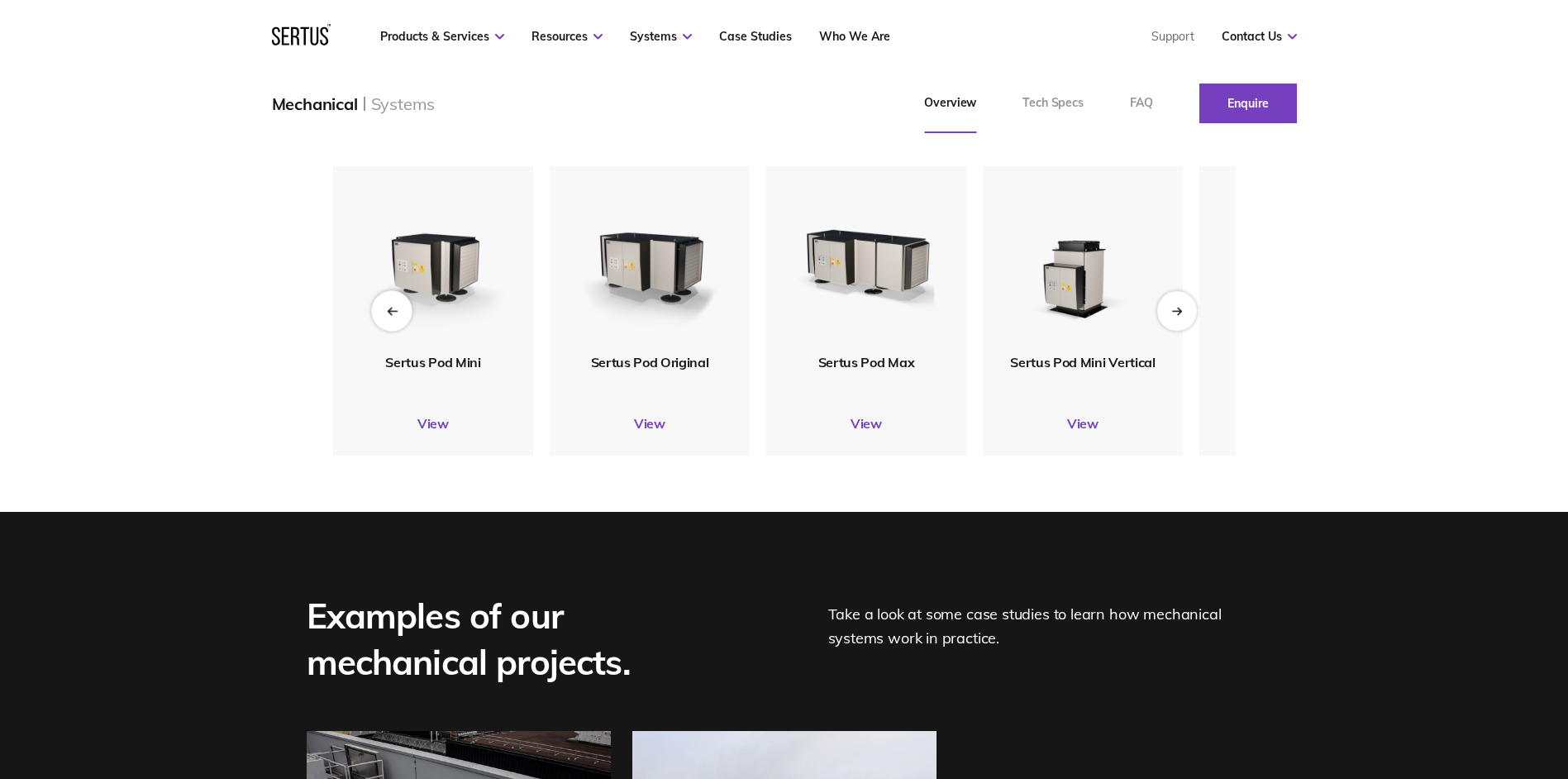
click at [396, 315] on icon "Previous slide" at bounding box center [391, 311] width 10 height 10
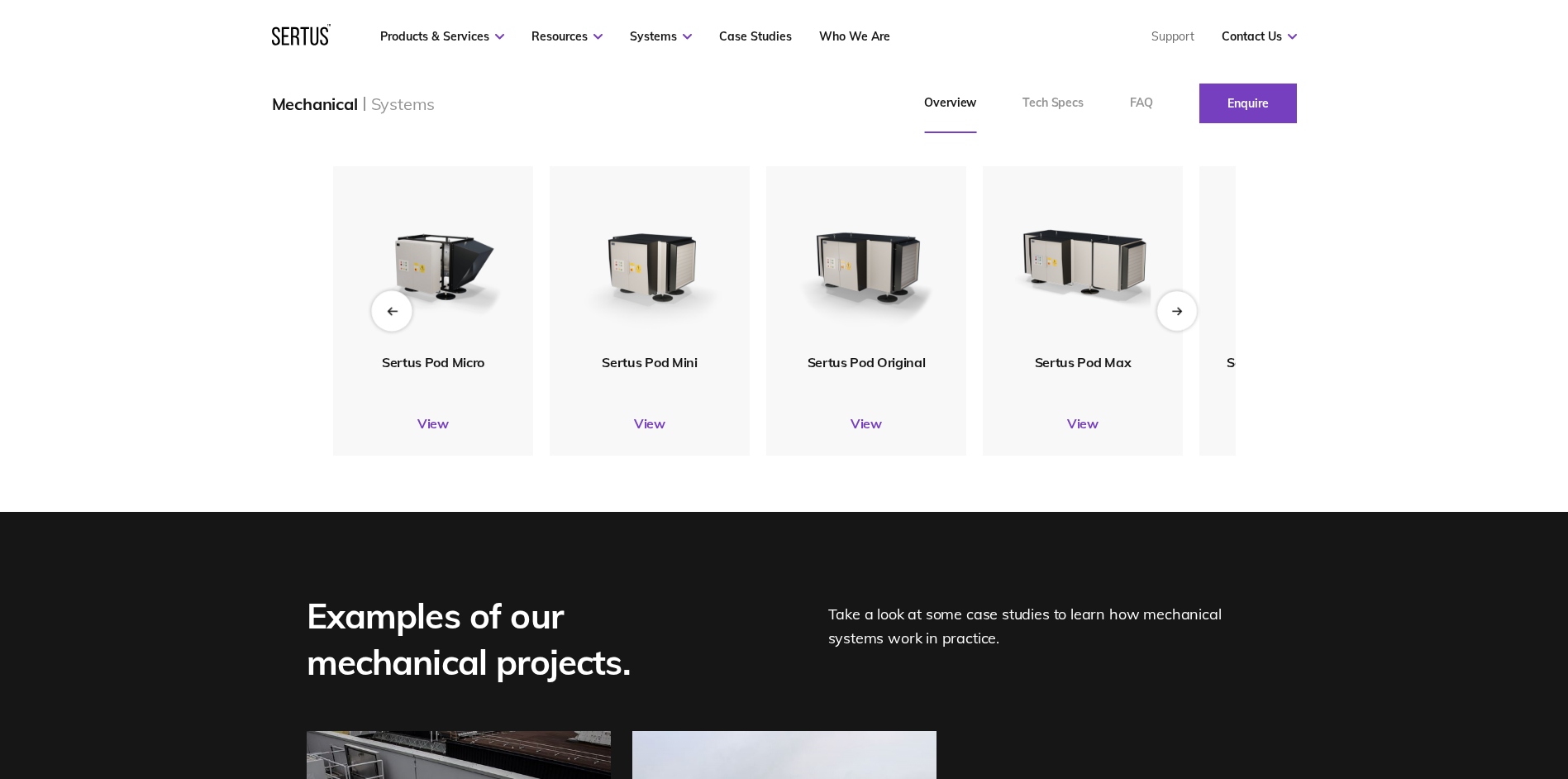
click at [396, 315] on icon "Previous slide" at bounding box center [391, 311] width 10 height 10
click at [1171, 331] on div "Next slide" at bounding box center [1176, 310] width 41 height 41
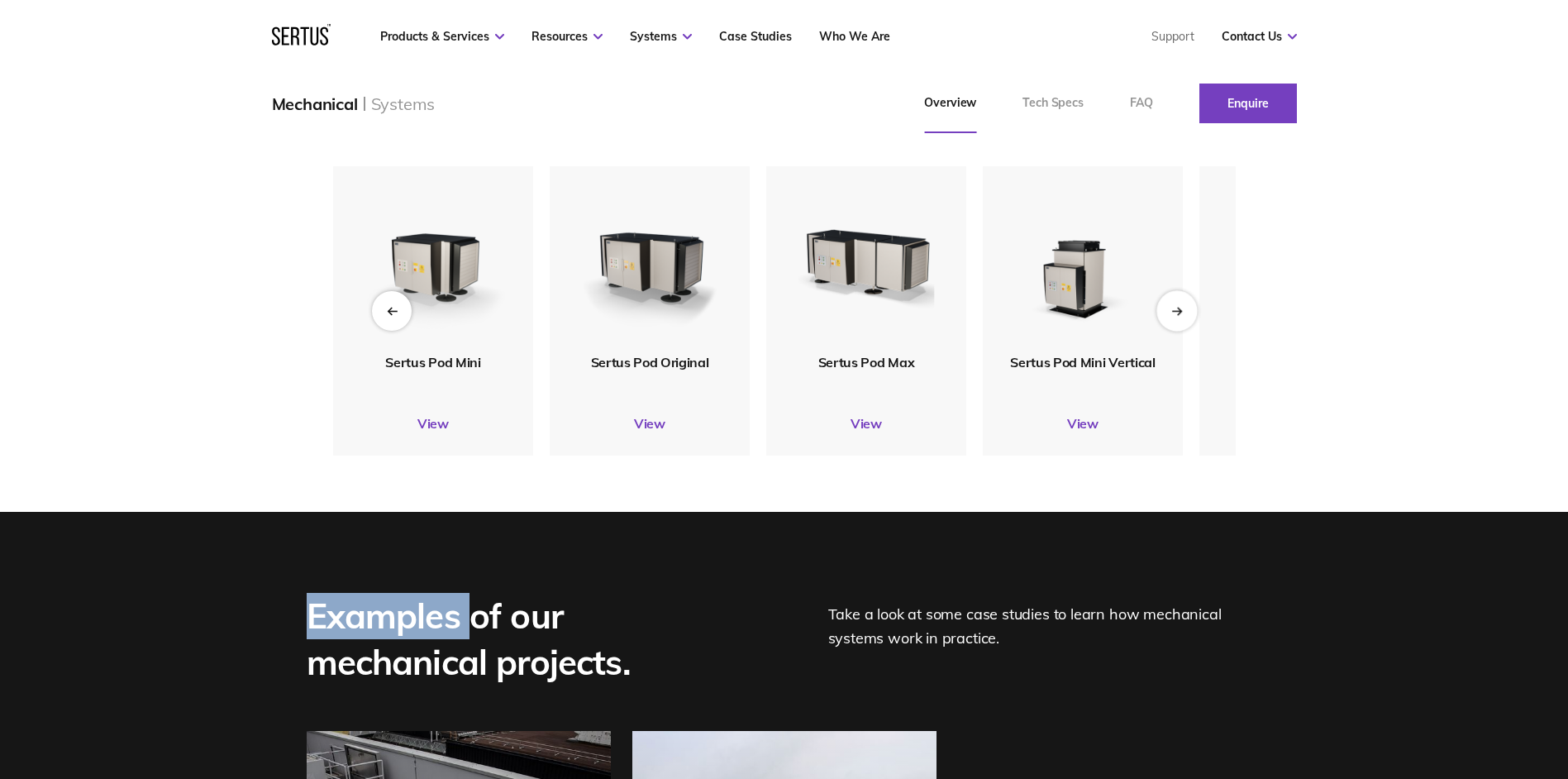
click at [1171, 331] on div "Next slide" at bounding box center [1176, 310] width 41 height 41
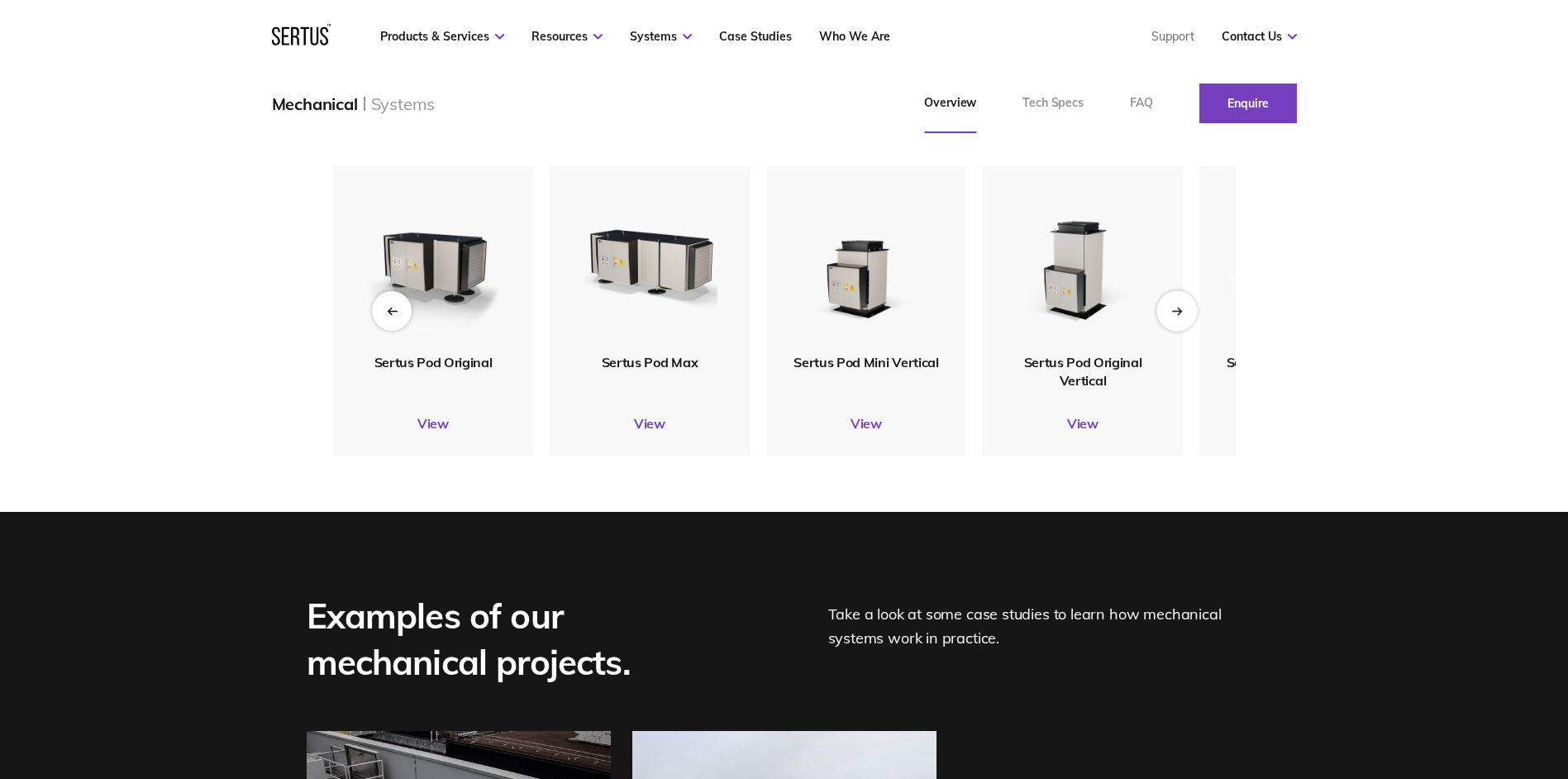
click at [1171, 331] on div "Next slide" at bounding box center [1176, 310] width 41 height 41
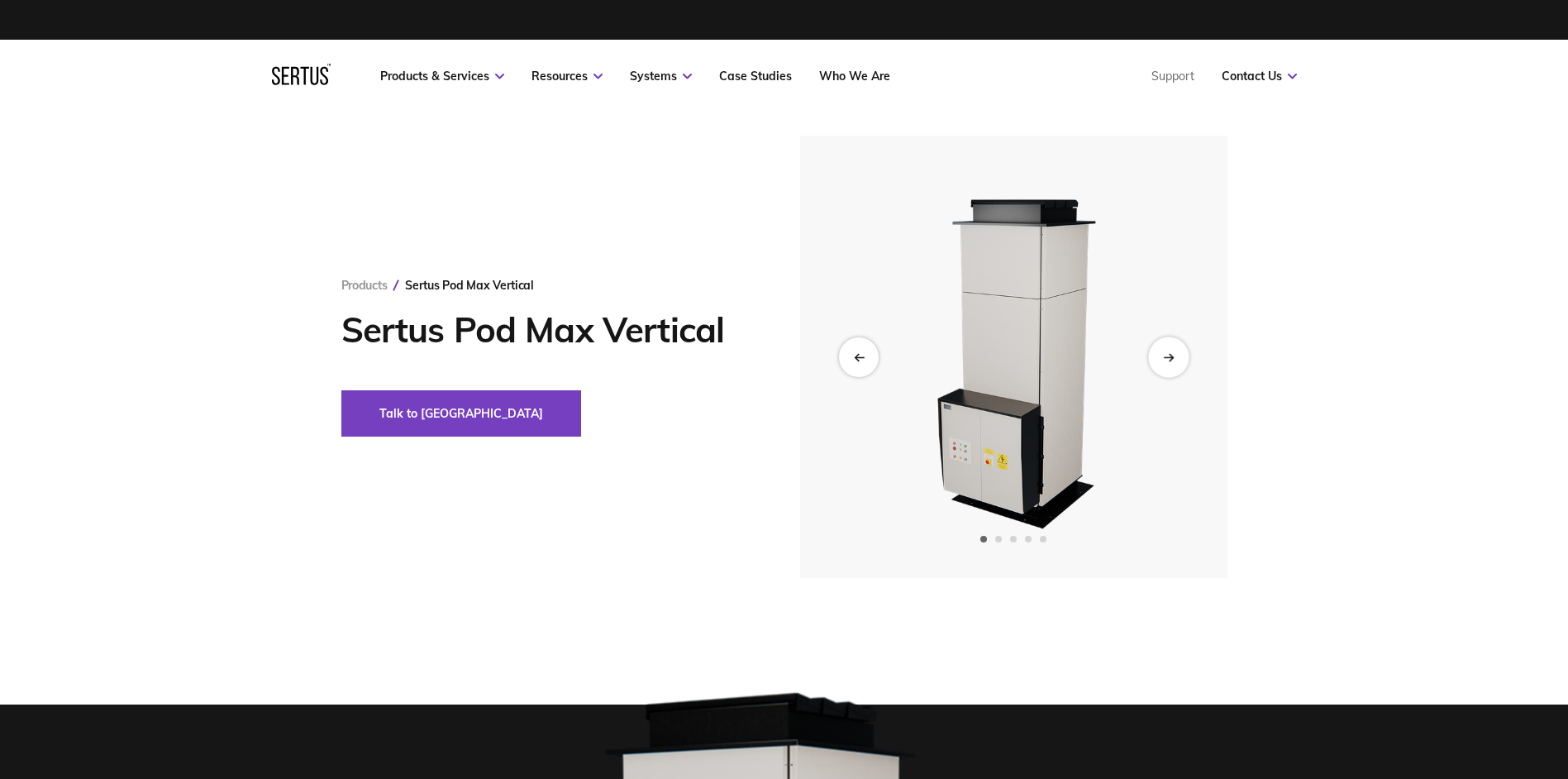
click at [1182, 360] on div "Next slide" at bounding box center [1169, 357] width 41 height 41
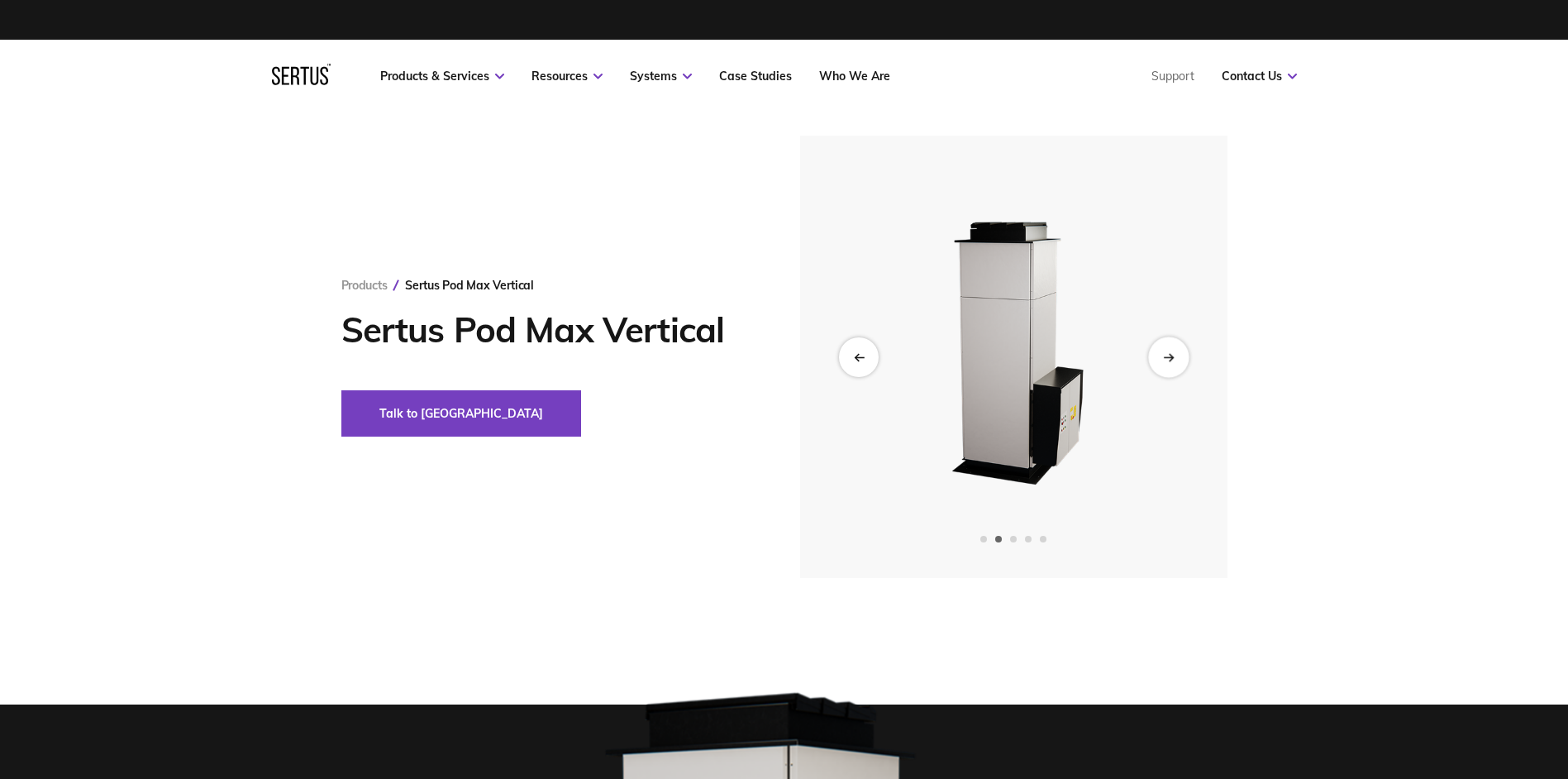
click at [1182, 360] on div "Next slide" at bounding box center [1169, 357] width 41 height 41
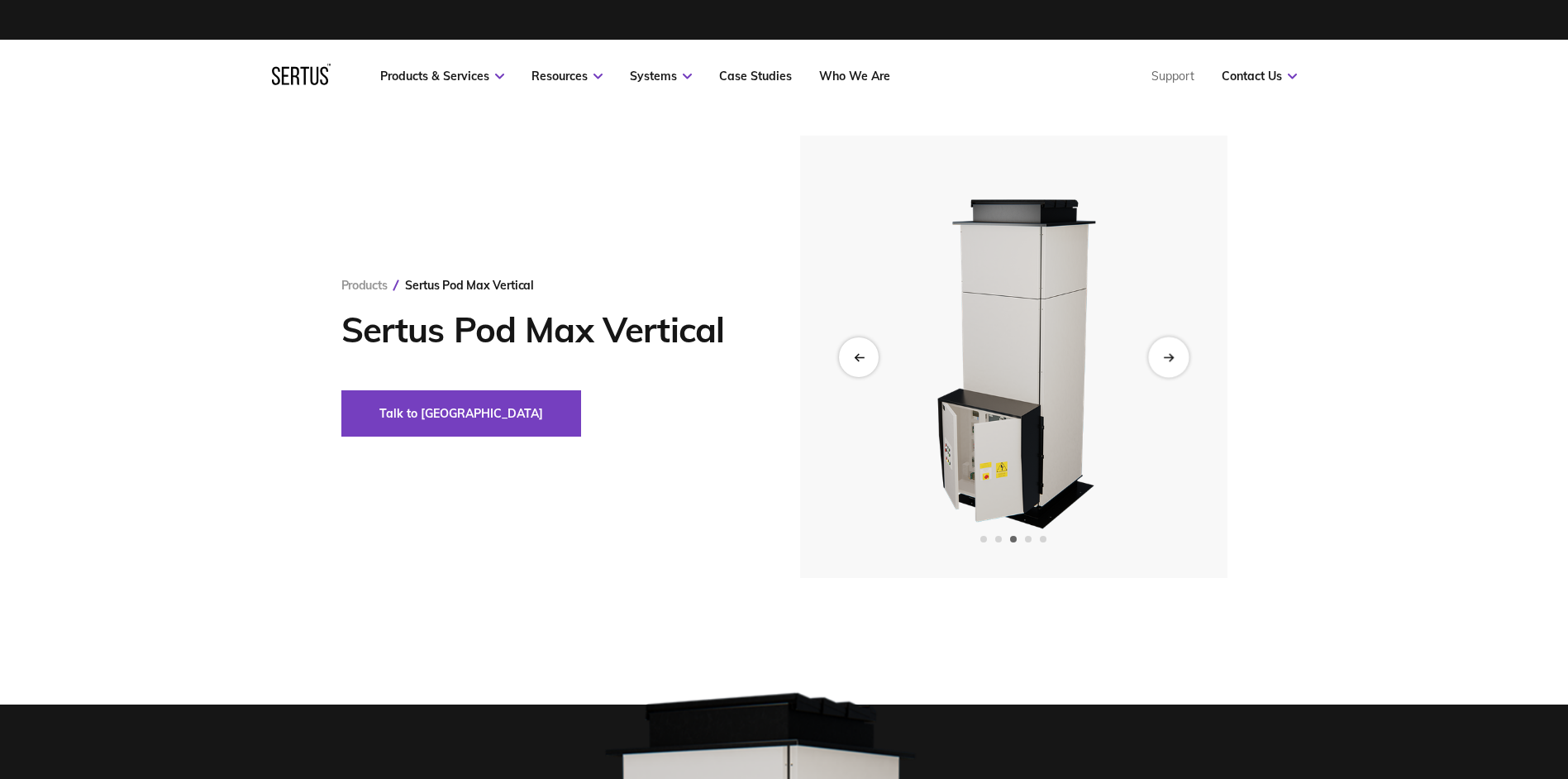
click at [1182, 360] on div "Next slide" at bounding box center [1169, 357] width 41 height 41
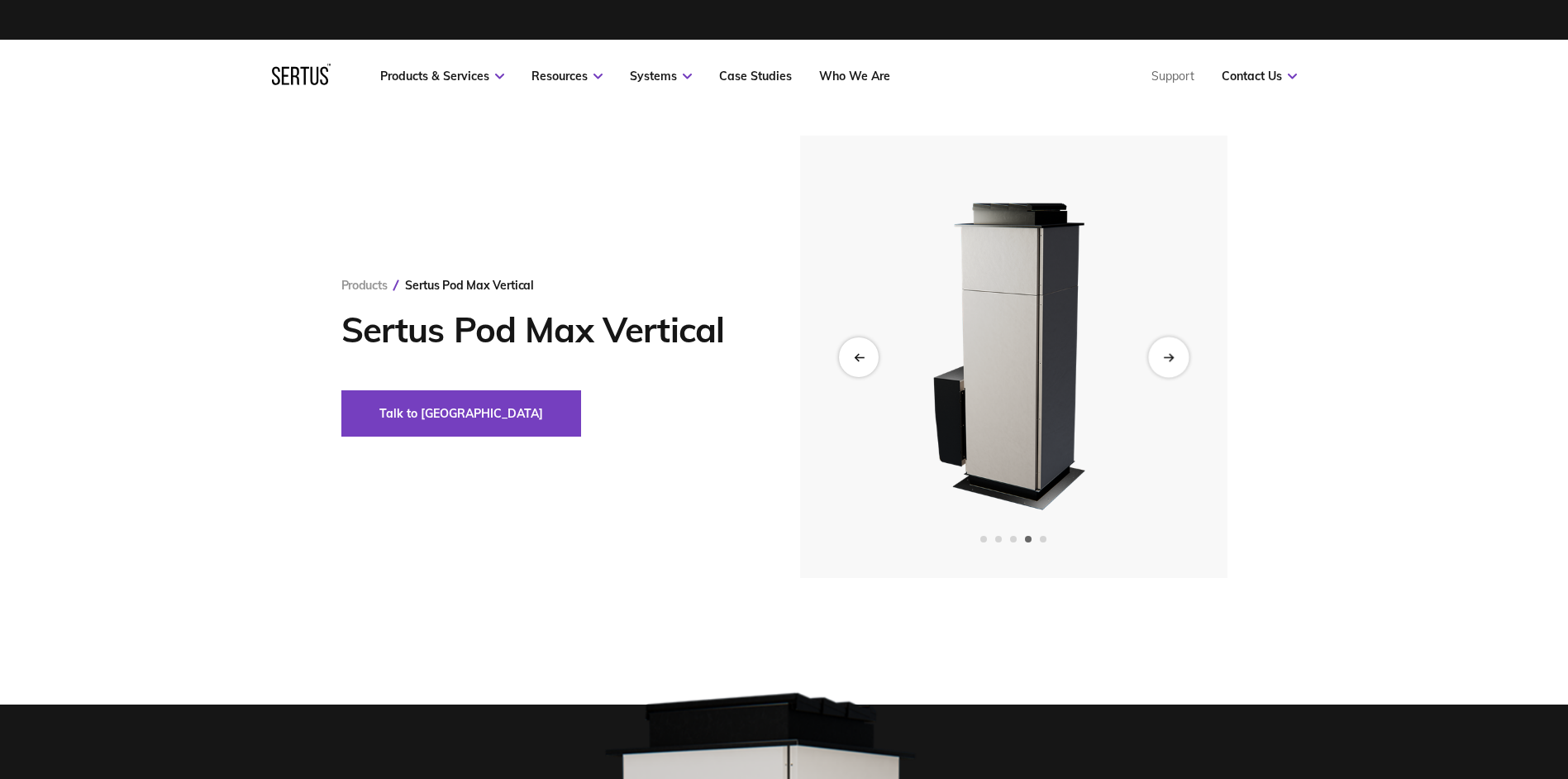
click at [1182, 360] on div "Next slide" at bounding box center [1169, 357] width 41 height 41
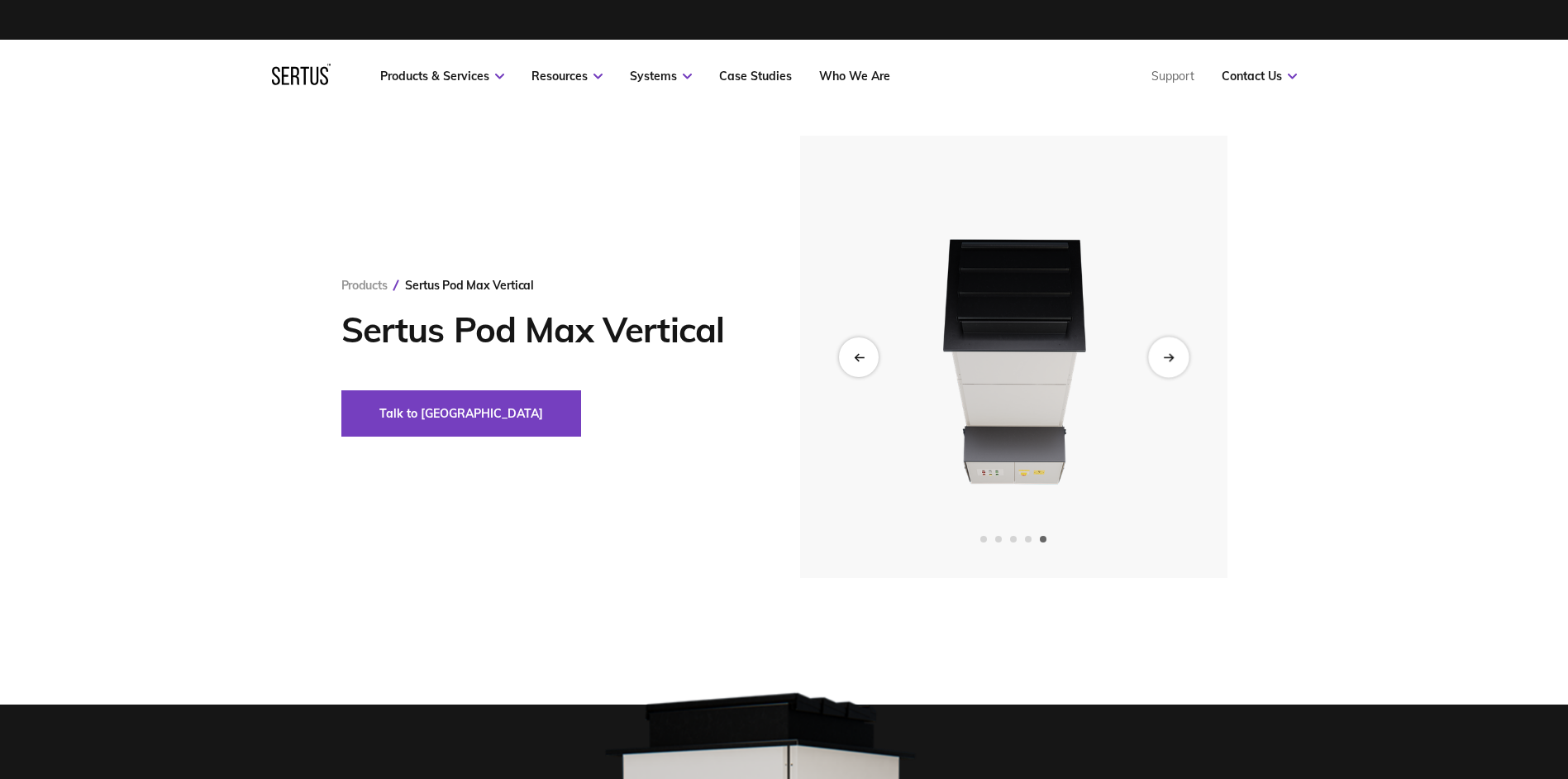
click at [1182, 360] on div "Next slide" at bounding box center [1169, 357] width 41 height 41
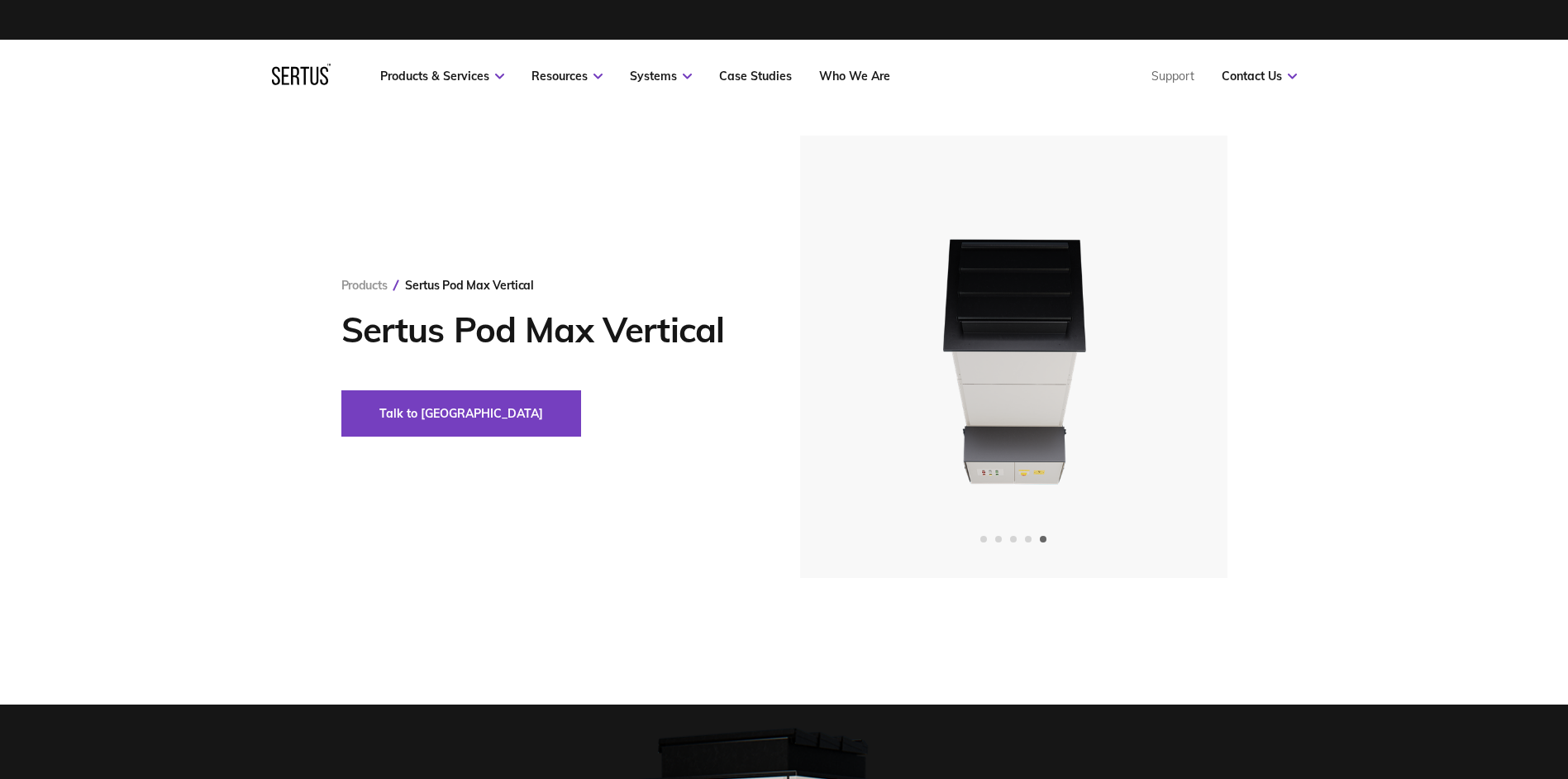
drag, startPoint x: 474, startPoint y: 520, endPoint x: 500, endPoint y: 224, distance: 297.1
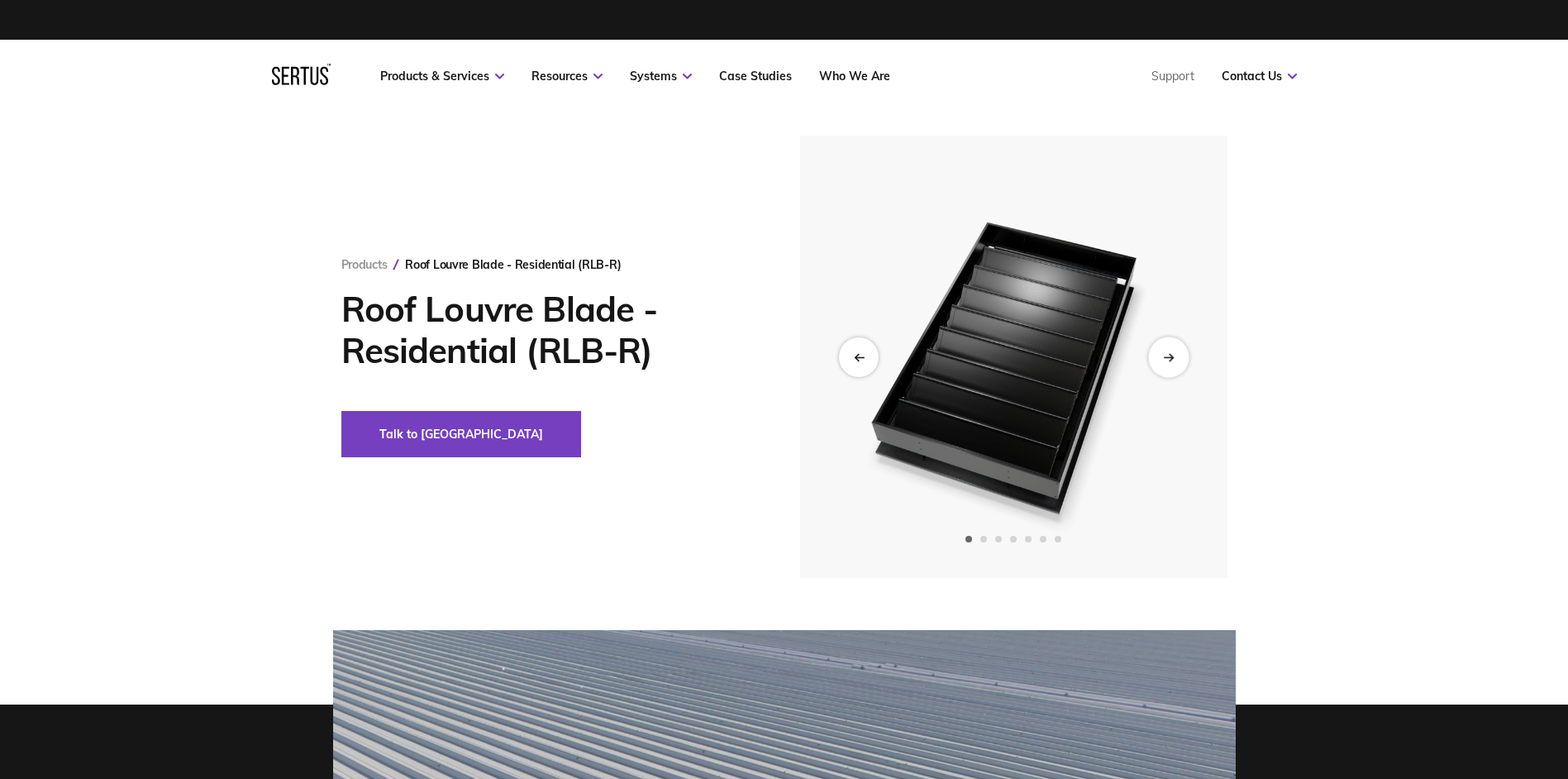
click at [1172, 351] on div "Next slide" at bounding box center [1169, 357] width 41 height 41
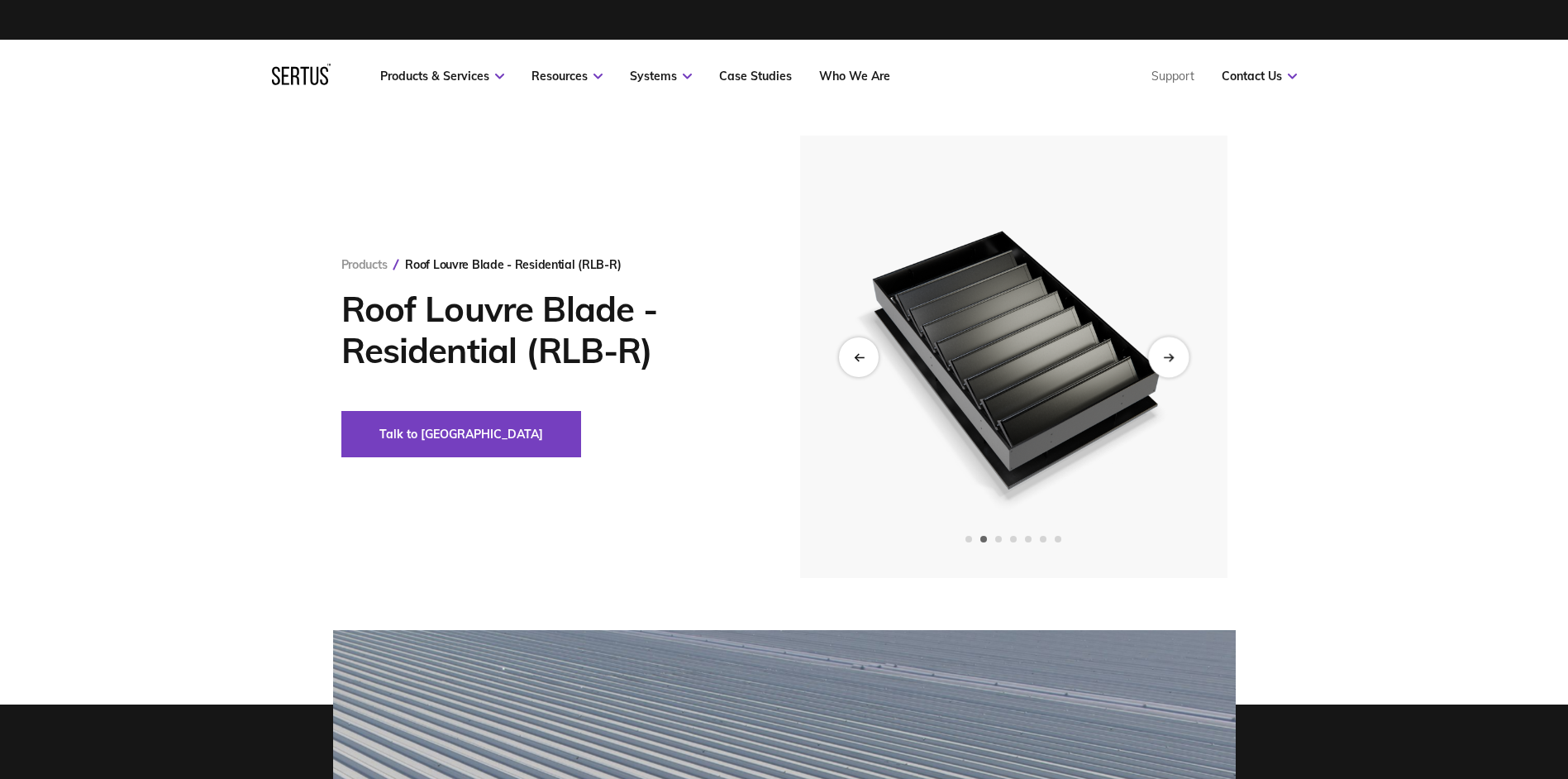
click at [1172, 351] on div "Next slide" at bounding box center [1169, 357] width 41 height 41
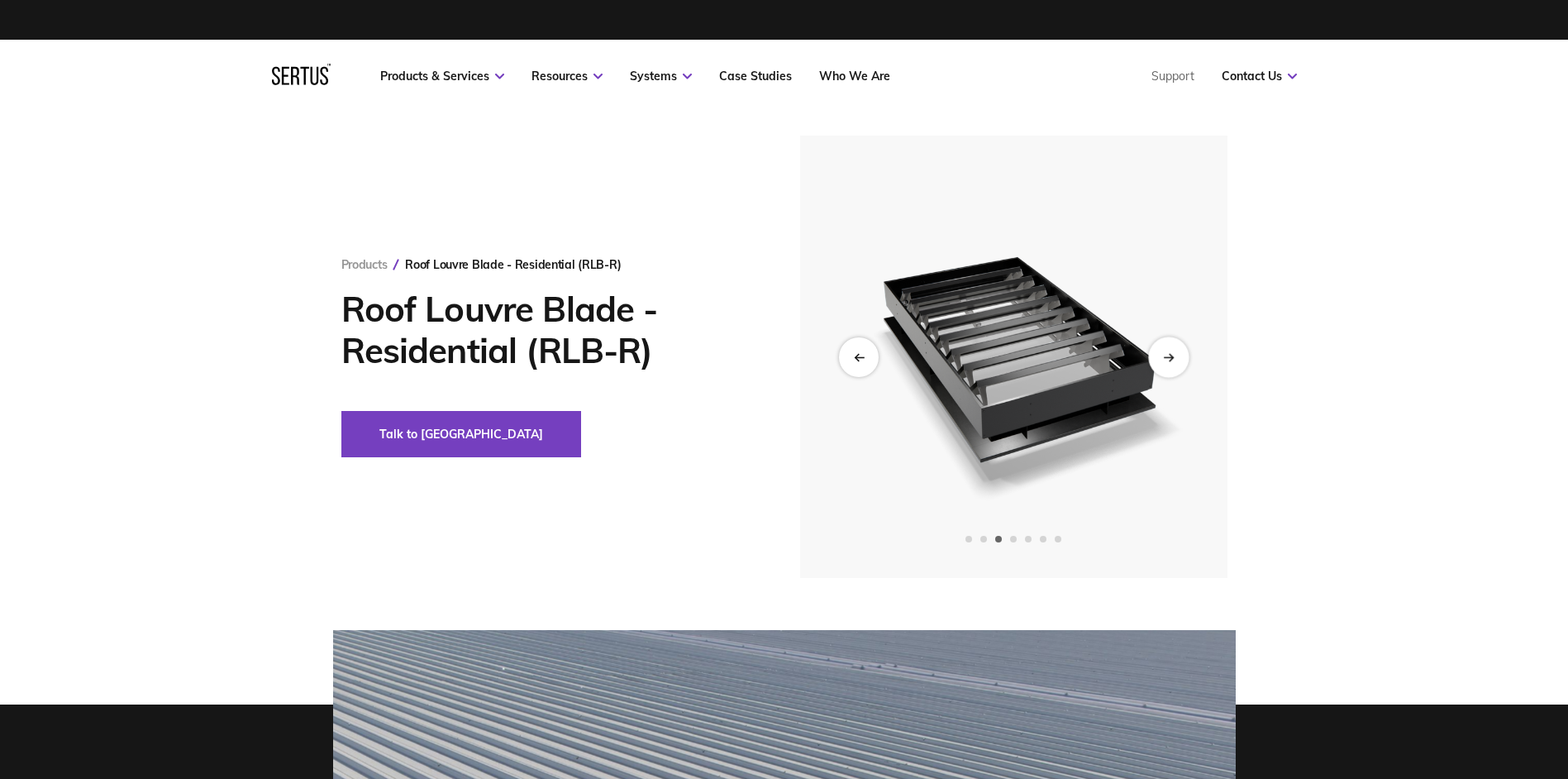
click at [1172, 351] on div "Next slide" at bounding box center [1169, 357] width 41 height 41
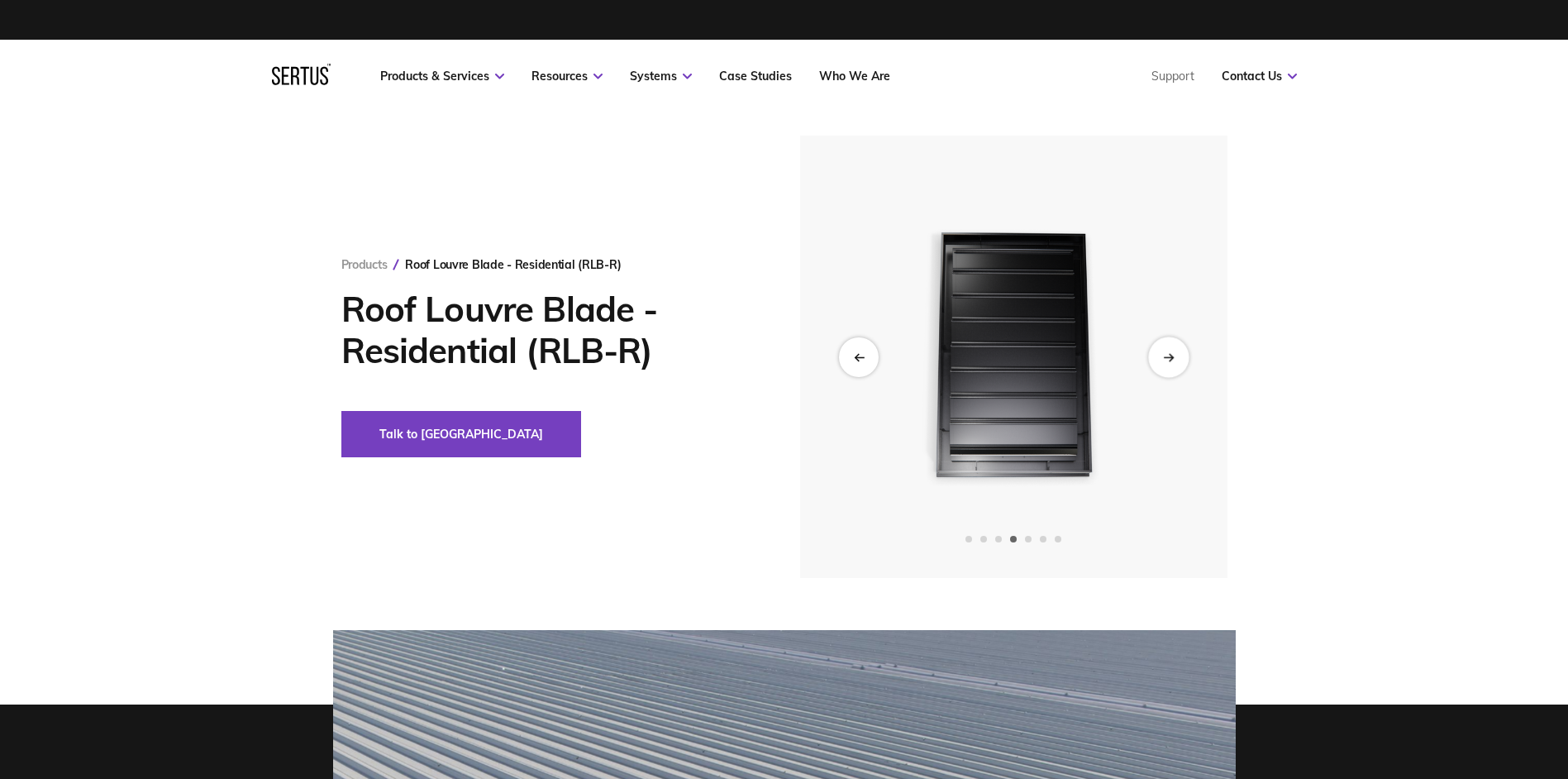
click at [1172, 351] on div "Next slide" at bounding box center [1169, 357] width 41 height 41
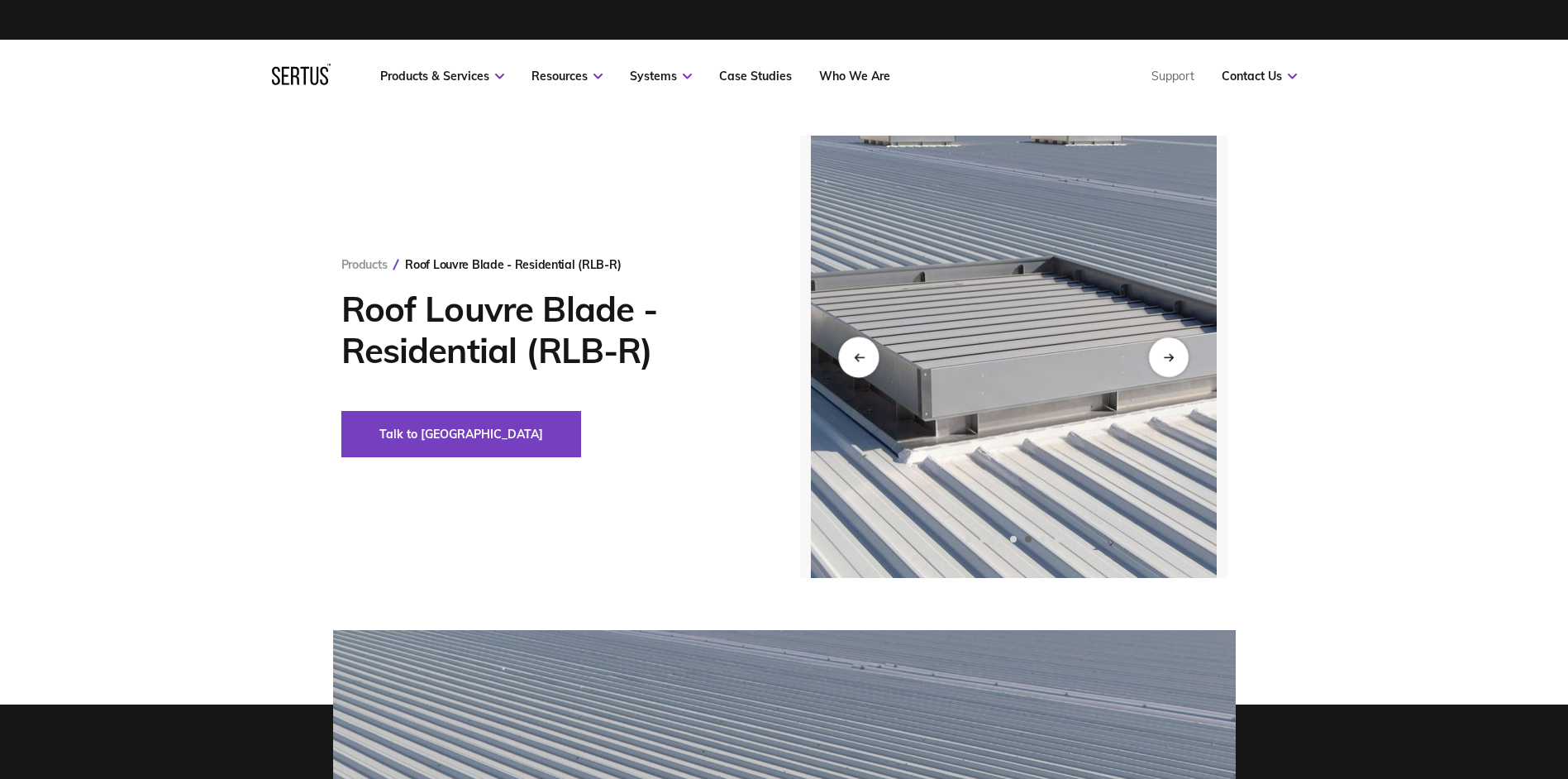
click at [871, 347] on div "Previous slide" at bounding box center [859, 357] width 41 height 41
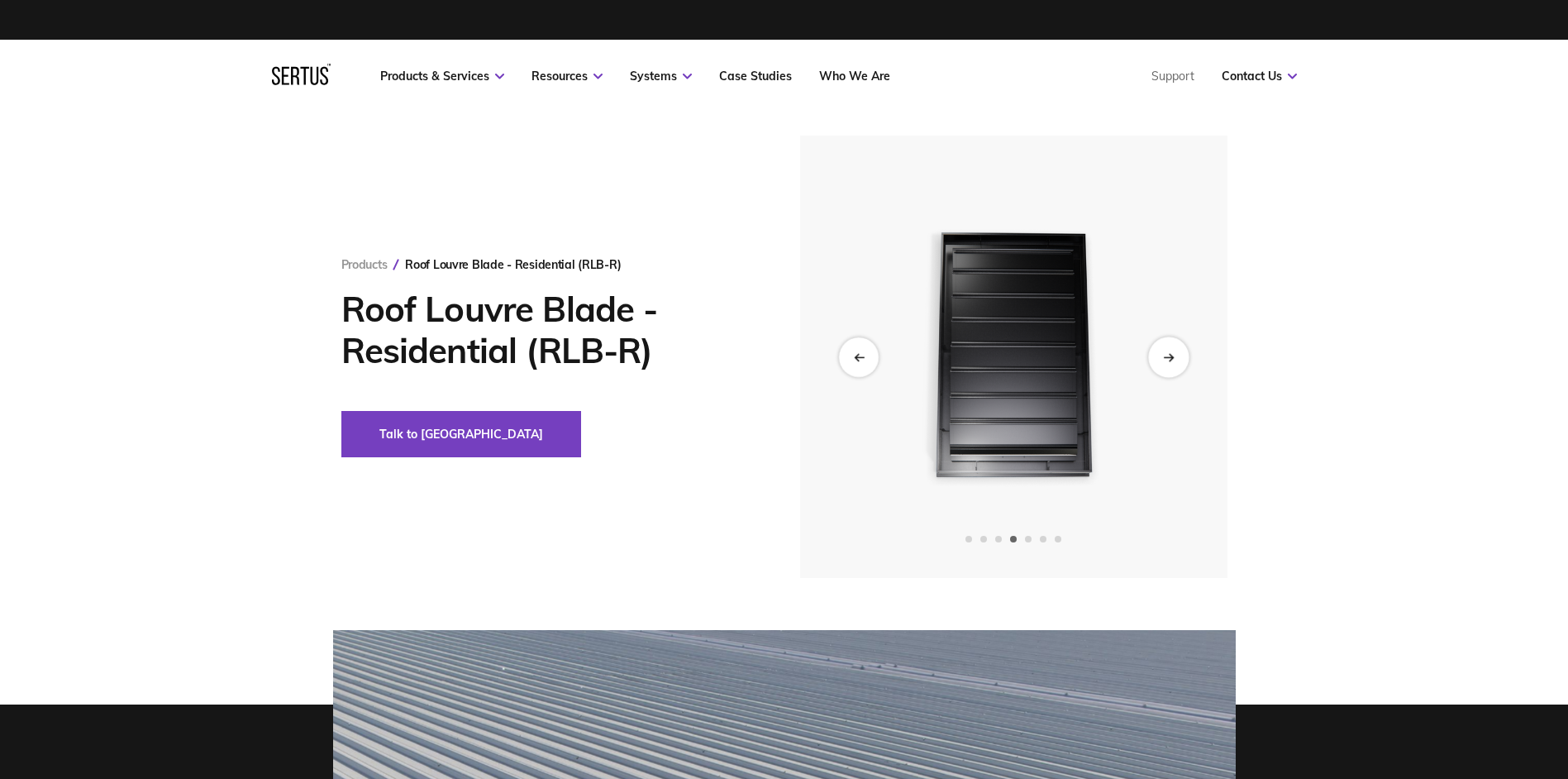
click at [1179, 355] on div "Next slide" at bounding box center [1169, 357] width 41 height 41
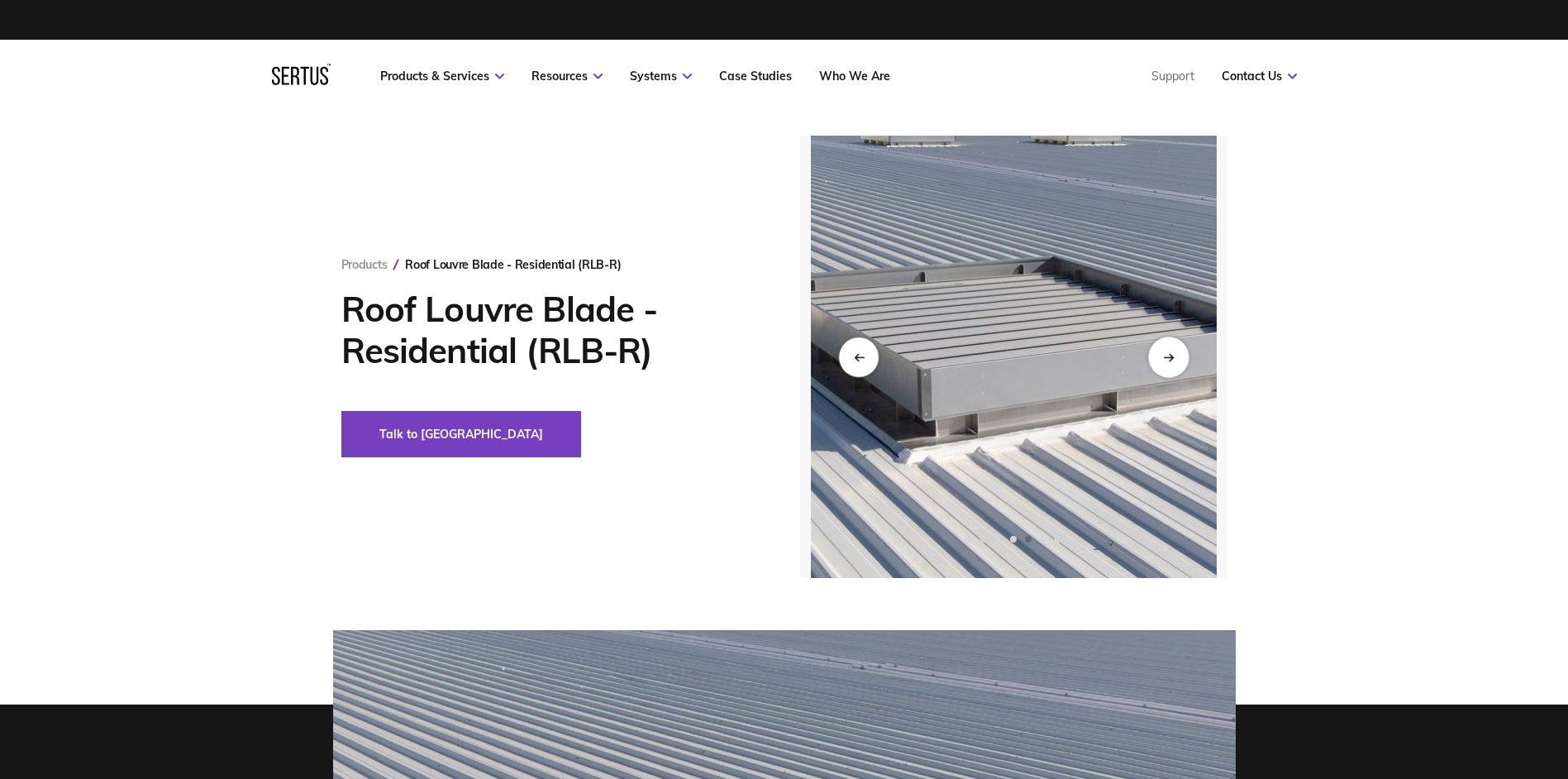
click at [1179, 355] on div "Next slide" at bounding box center [1169, 357] width 41 height 41
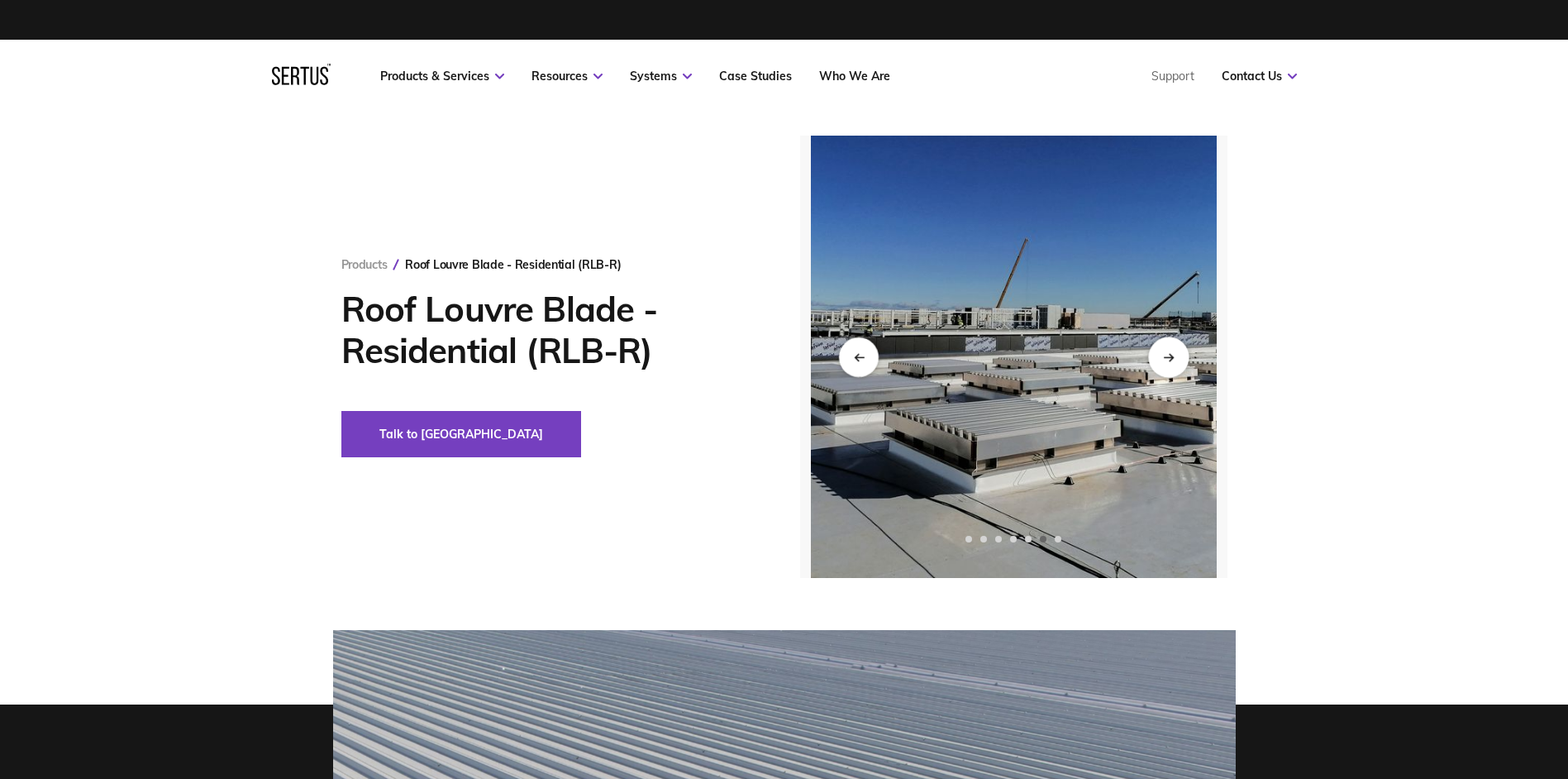
click at [1179, 355] on div "Next slide" at bounding box center [1169, 357] width 41 height 41
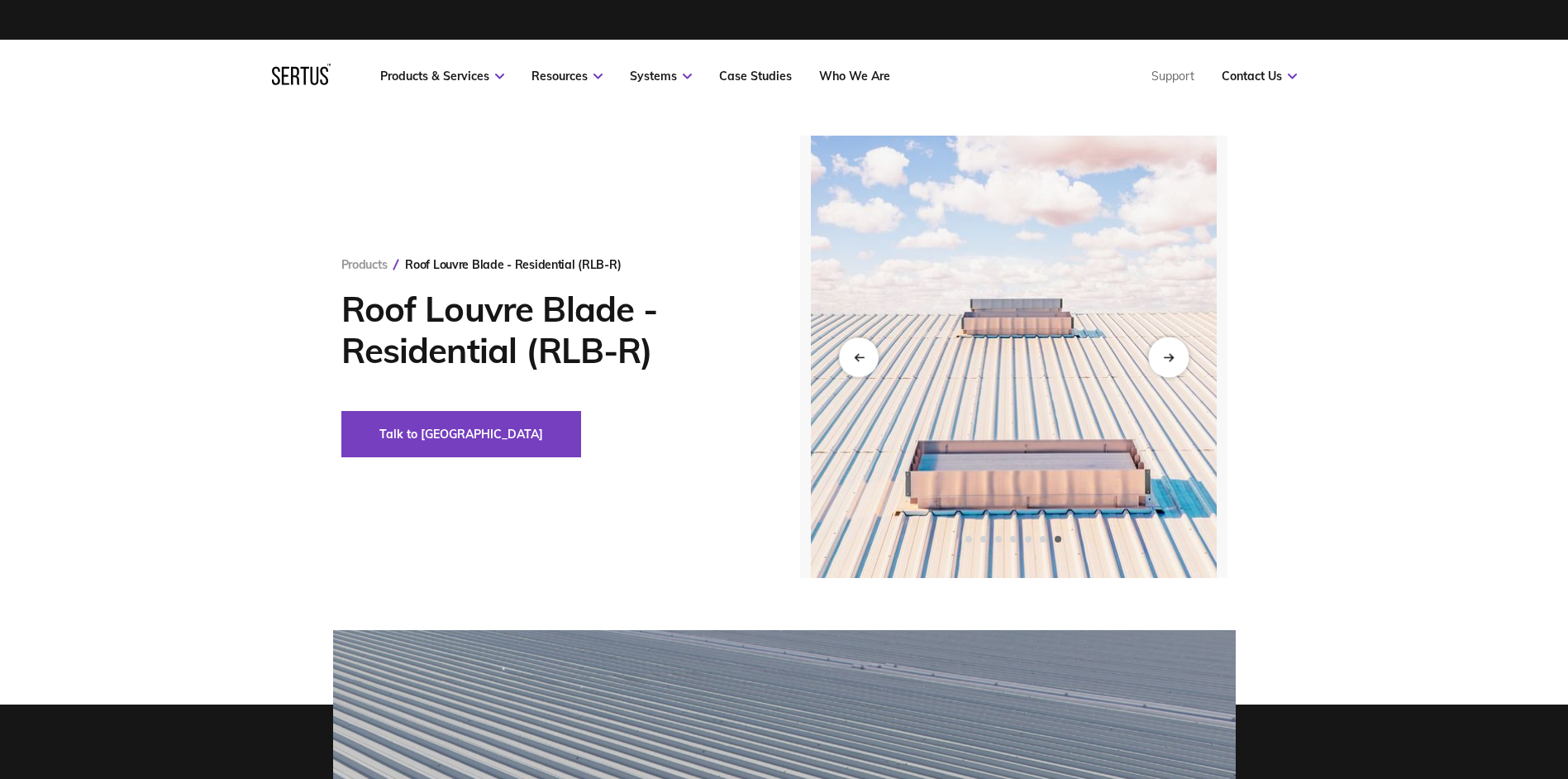
click at [1179, 355] on div "Next slide" at bounding box center [1169, 357] width 41 height 41
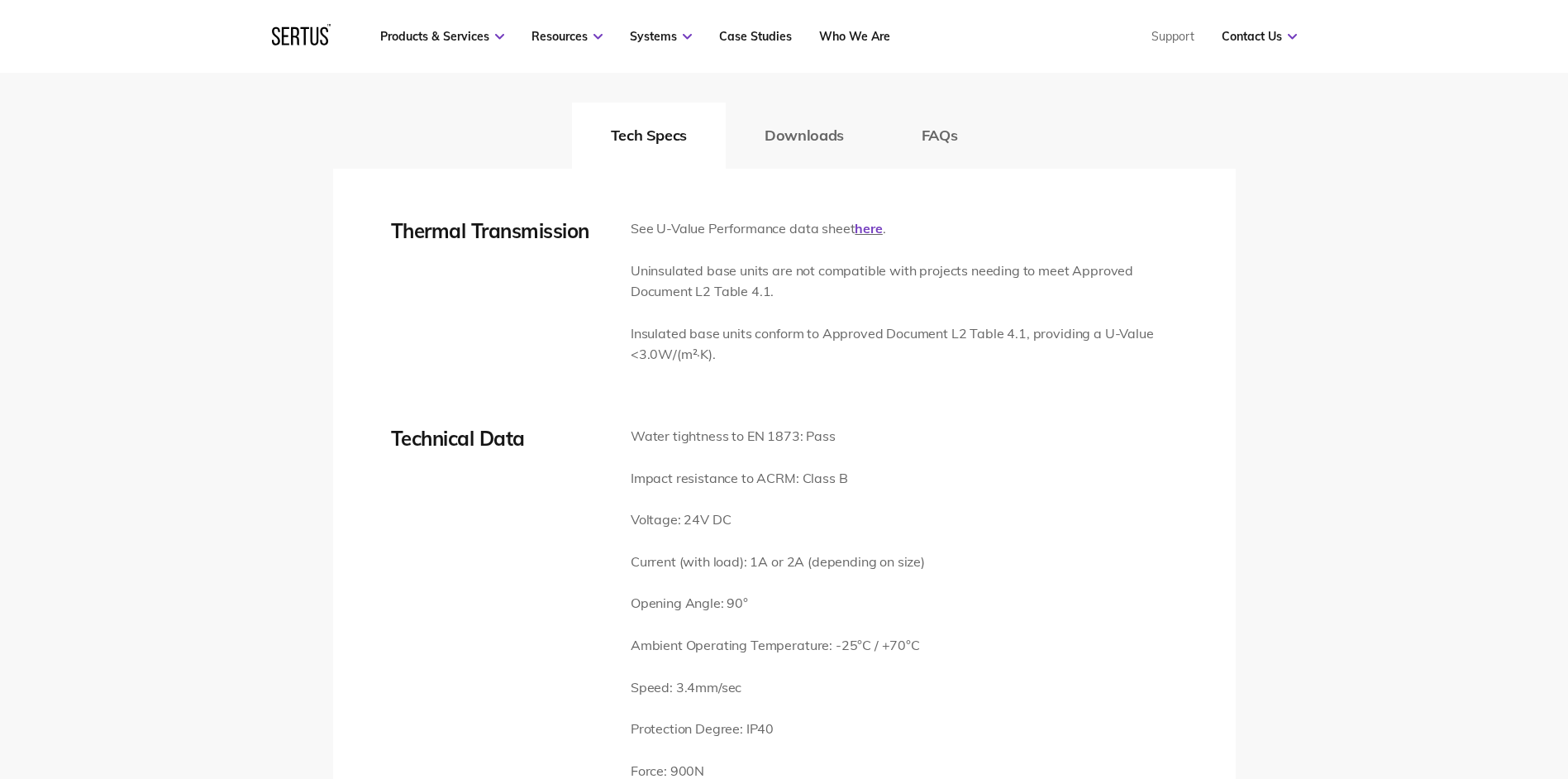
scroll to position [2481, 0]
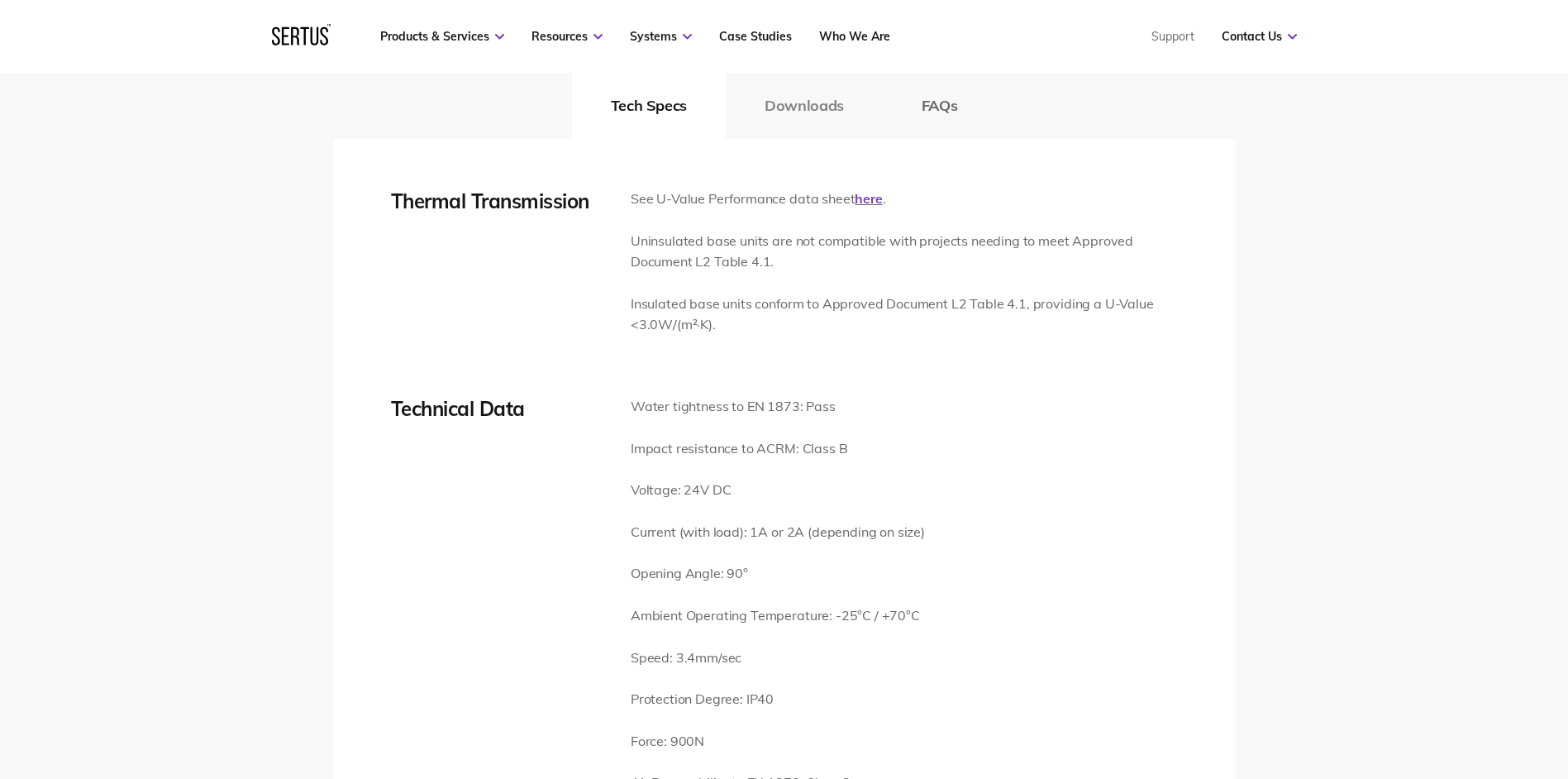
click at [805, 107] on button "Downloads" at bounding box center [803, 107] width 157 height 67
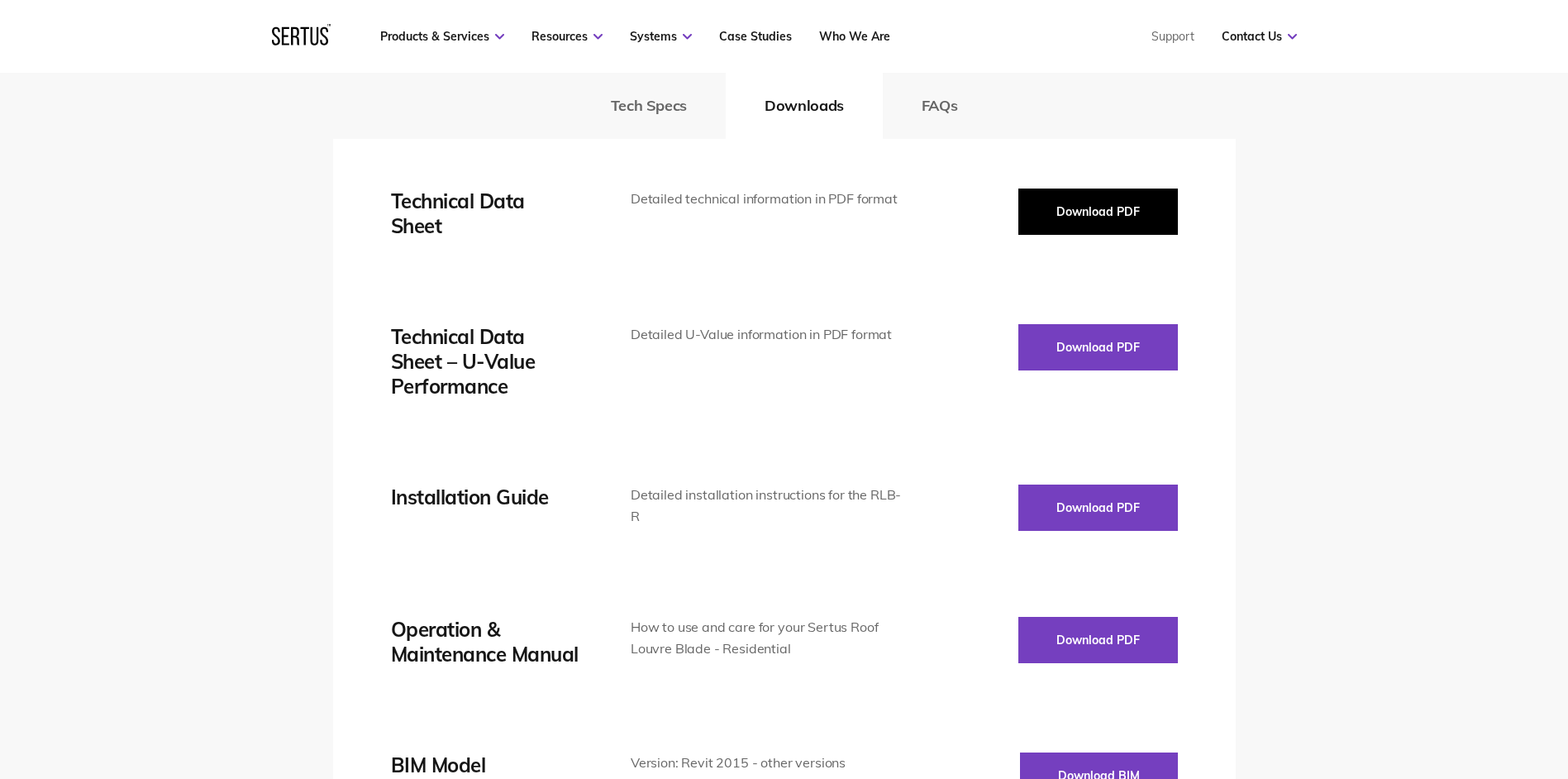
click at [1056, 207] on button "Download PDF" at bounding box center [1098, 211] width 160 height 47
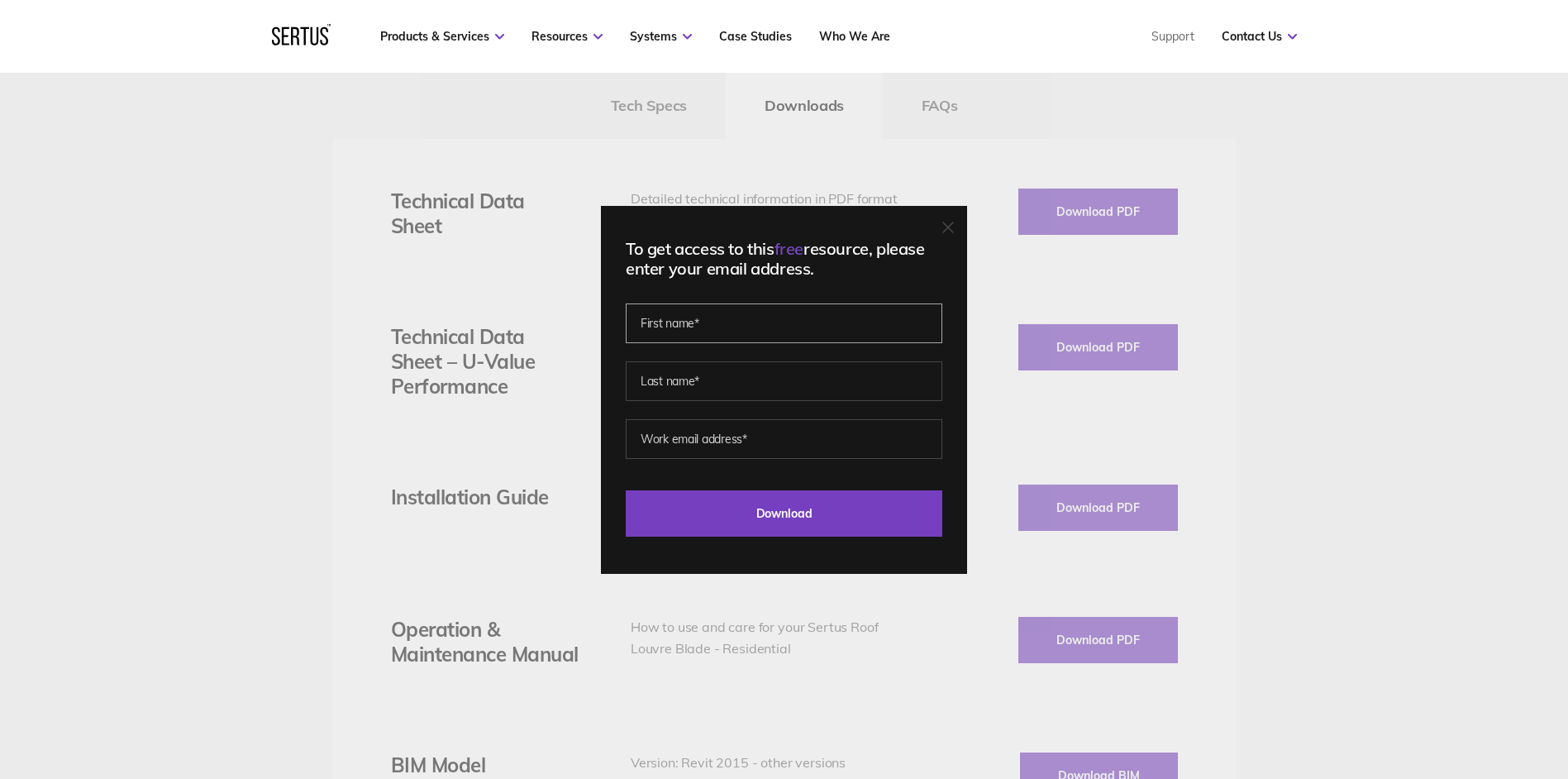
click at [785, 319] on input "text" at bounding box center [784, 323] width 317 height 40
type input "[PERSON_NAME]"
type input "S"
type input "[PERSON_NAME]"
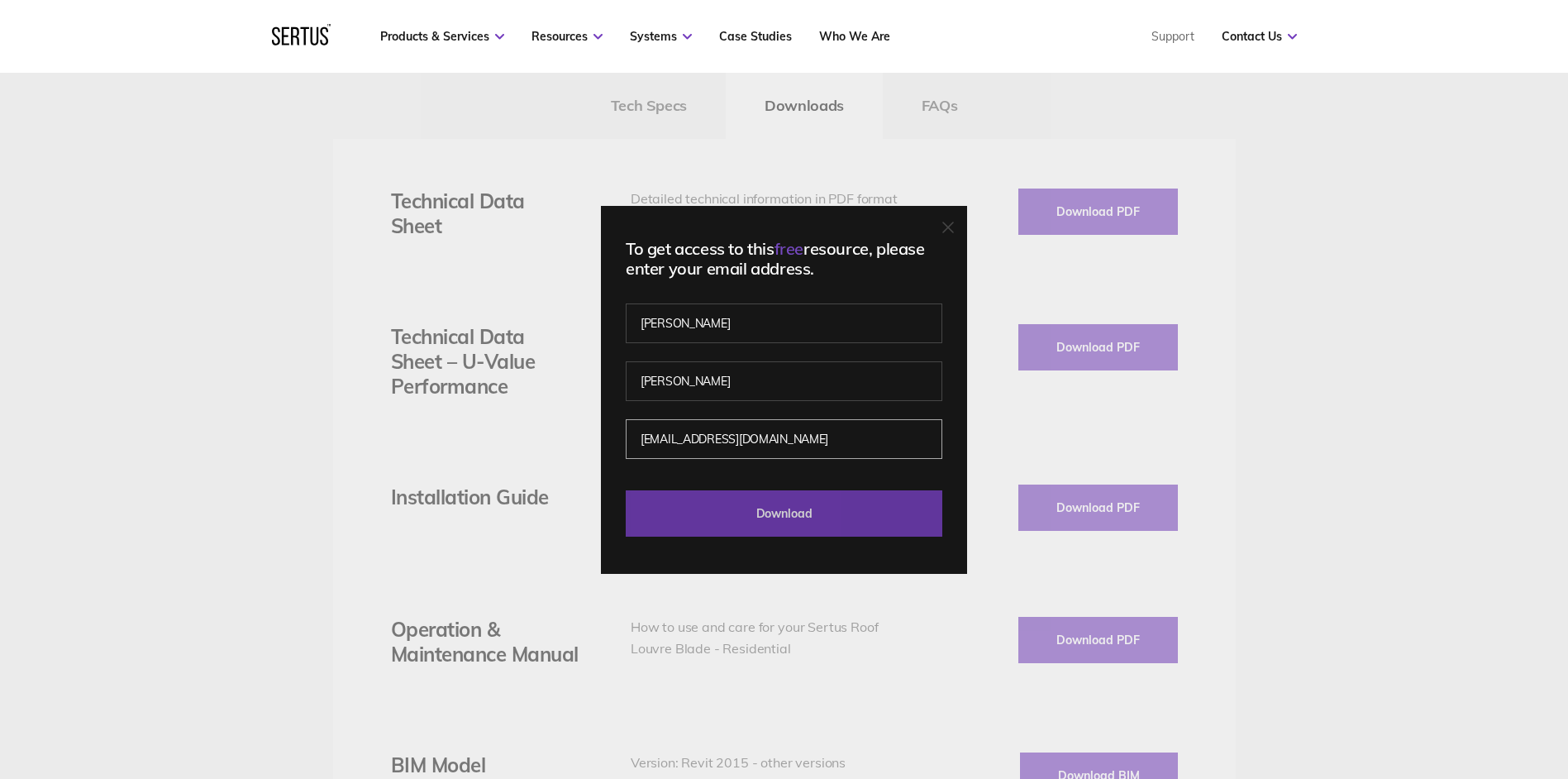
type input "[EMAIL_ADDRESS][DOMAIN_NAME]"
click at [906, 529] on input "Download" at bounding box center [784, 514] width 317 height 47
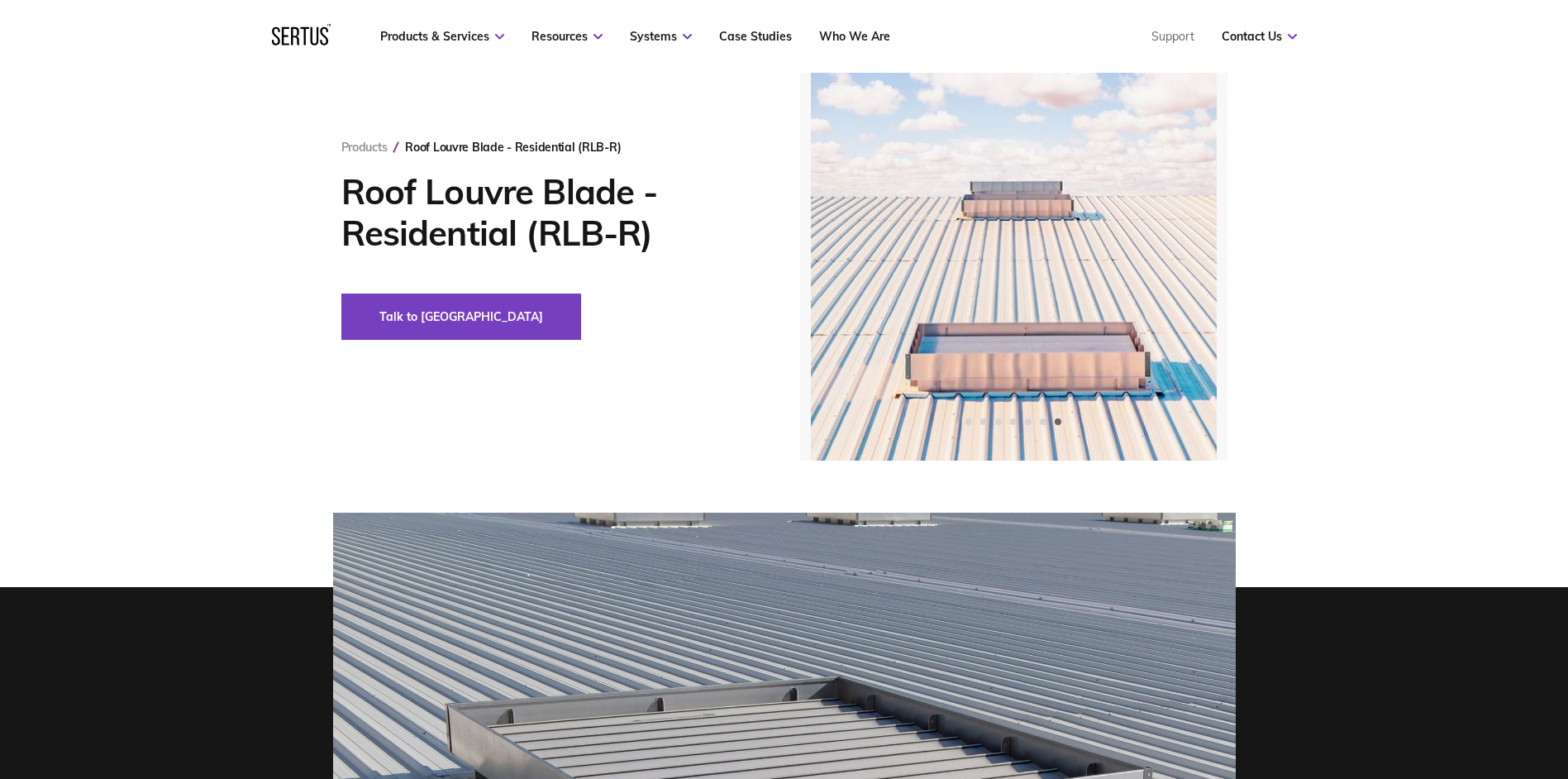
scroll to position [0, 0]
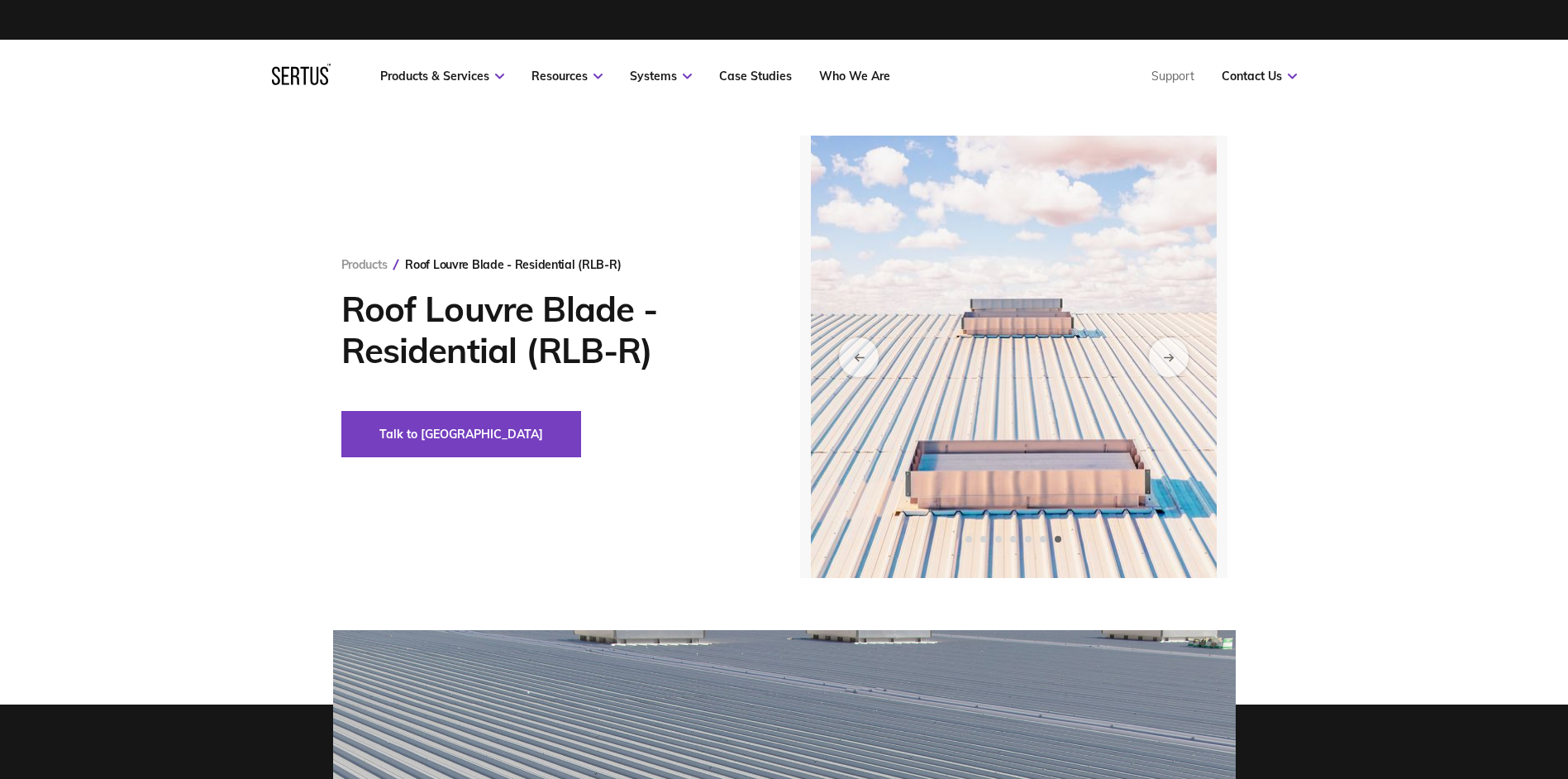
drag, startPoint x: 862, startPoint y: 490, endPoint x: 889, endPoint y: 250, distance: 241.5
click at [689, 453] on div "Talk to [GEOGRAPHIC_DATA]" at bounding box center [546, 434] width 409 height 47
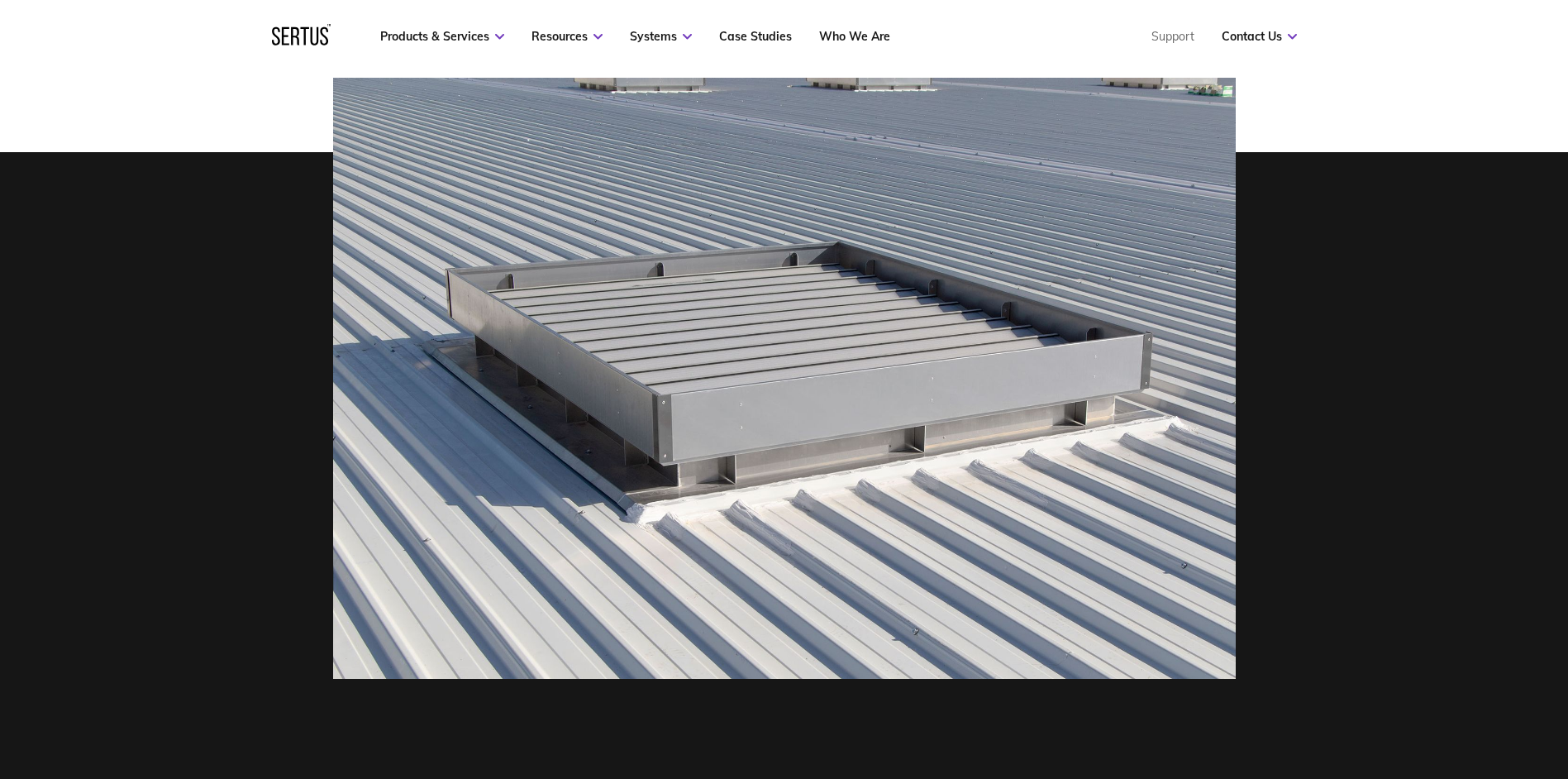
scroll to position [579, 0]
